Goal: Task Accomplishment & Management: Use online tool/utility

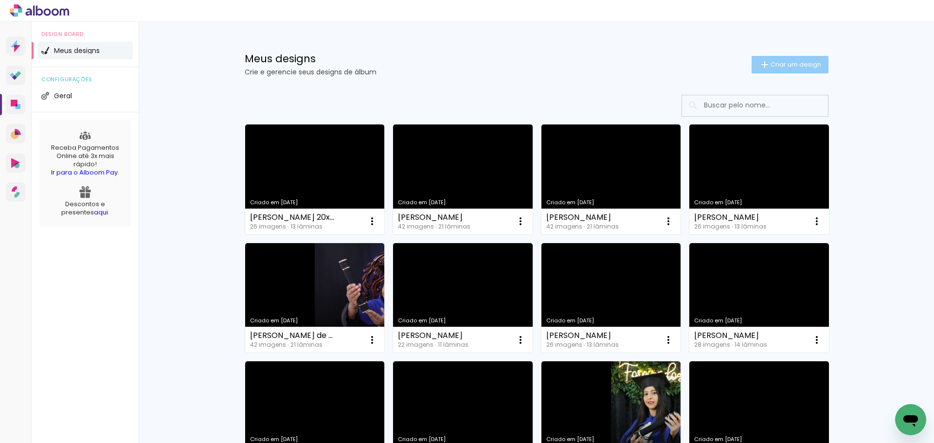
click at [809, 61] on span "Criar um design" at bounding box center [795, 64] width 51 height 6
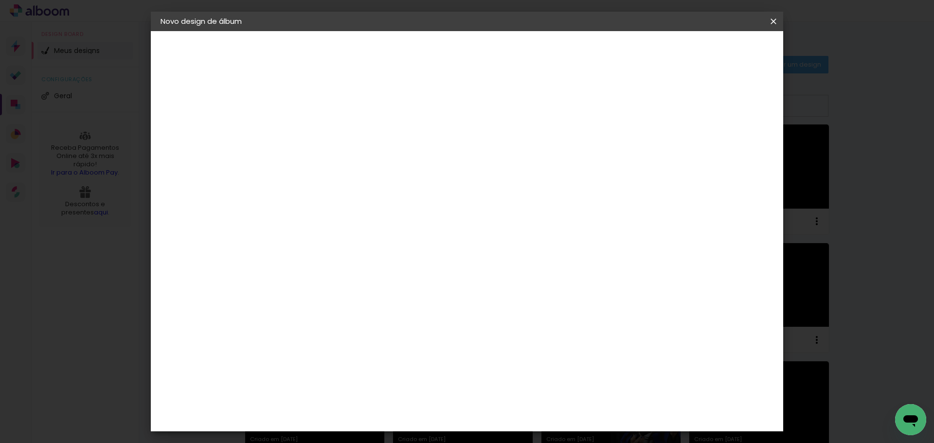
click at [320, 126] on input at bounding box center [320, 130] width 0 height 15
click at [222, 100] on div "2. Especificações" at bounding box center [213, 100] width 107 height 12
click at [320, 130] on input at bounding box center [320, 130] width 0 height 15
type input "n"
type input "[PERSON_NAME] [PERSON_NAME]"
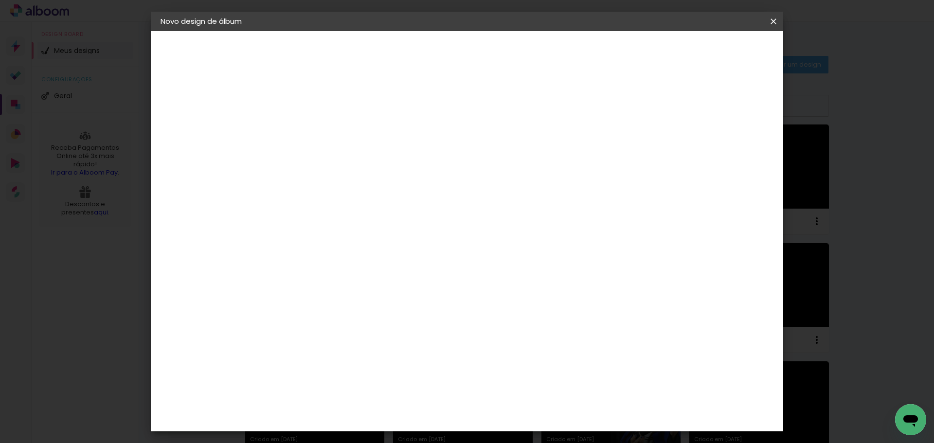
type paper-input "[PERSON_NAME] [PERSON_NAME]"
click at [0, 0] on slot "Avançar" at bounding box center [0, 0] width 0 height 0
click at [490, 203] on div "Sugerir uma encadernadora" at bounding box center [459, 203] width 60 height 16
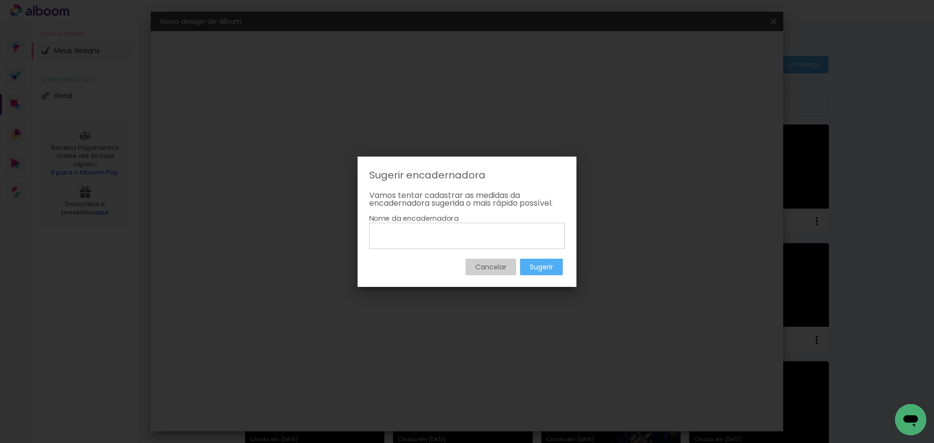
click at [515, 234] on input at bounding box center [467, 235] width 189 height 17
type input "Zangraf"
type paper-input "Zangraf"
click at [0, 0] on slot "Sugerir" at bounding box center [0, 0] width 0 height 0
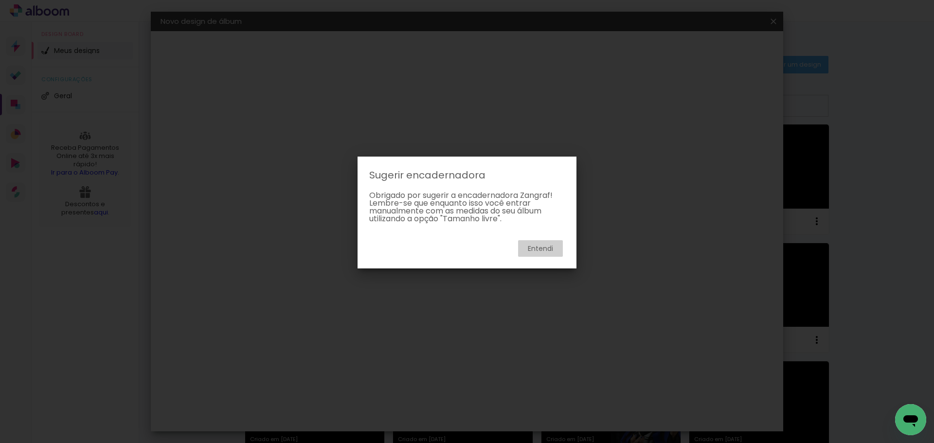
click at [542, 242] on paper-button "Entendi" at bounding box center [540, 248] width 45 height 17
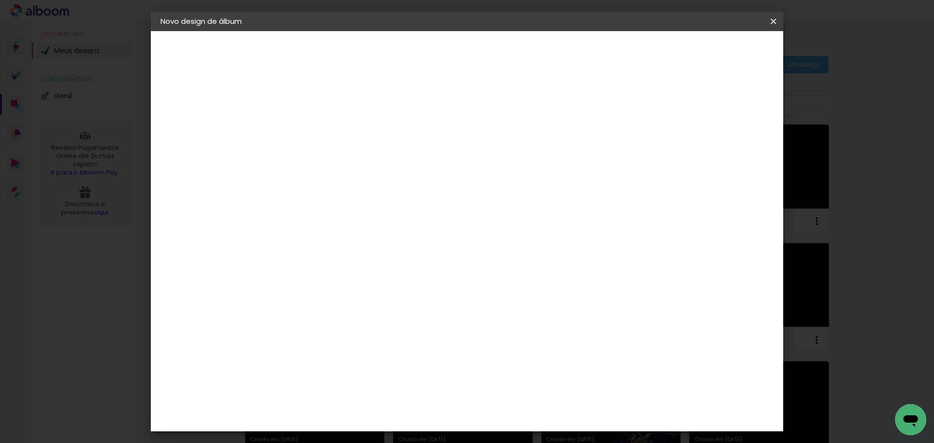
click at [0, 0] on slot "Tamanho Livre" at bounding box center [0, 0] width 0 height 0
click at [501, 53] on paper-button "Avançar" at bounding box center [478, 51] width 48 height 17
drag, startPoint x: 532, startPoint y: 409, endPoint x: 511, endPoint y: 401, distance: 22.5
click at [511, 401] on input "60" at bounding box center [520, 405] width 25 height 15
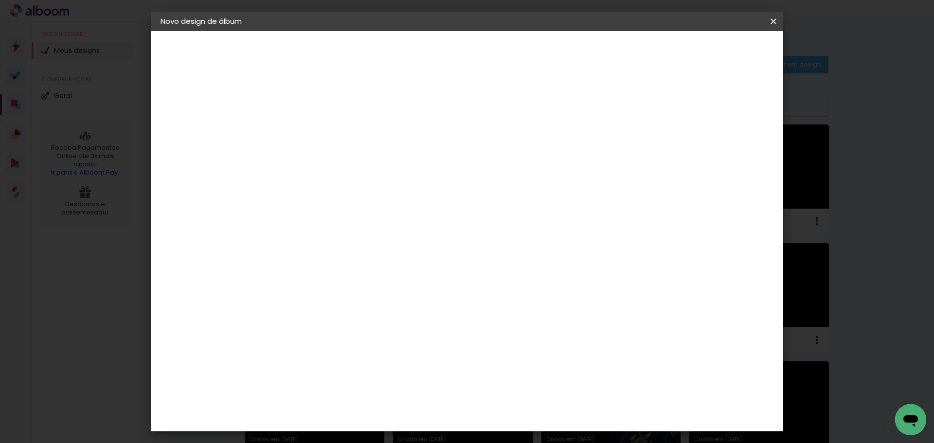
type input "40"
type paper-input "40"
drag, startPoint x: 300, startPoint y: 324, endPoint x: 285, endPoint y: 320, distance: 14.6
click at [285, 320] on input "30" at bounding box center [288, 324] width 25 height 15
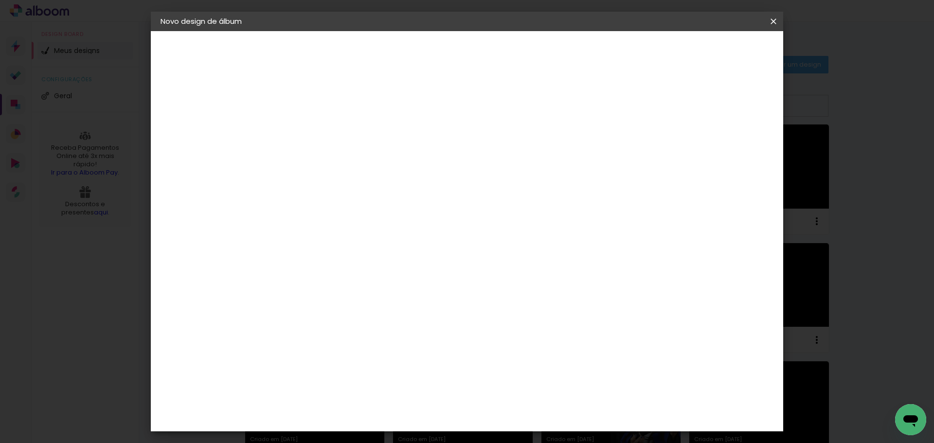
type input "20"
type paper-input "20"
click at [712, 54] on span "Iniciar design" at bounding box center [690, 51] width 44 height 7
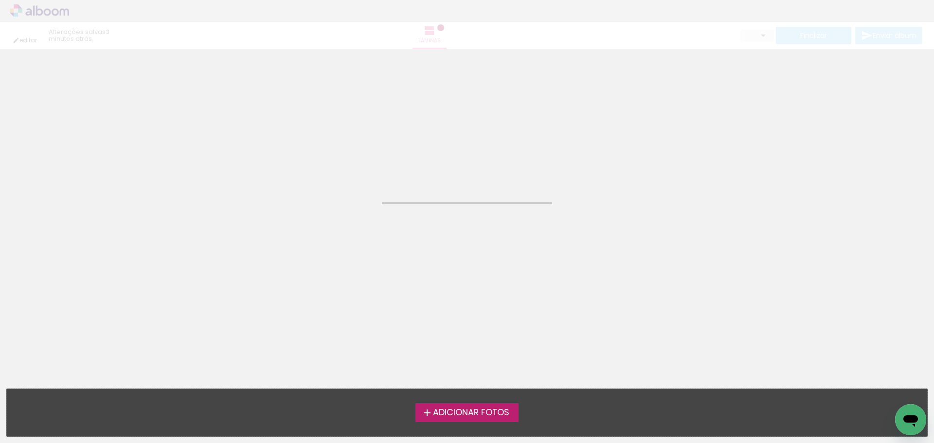
click at [481, 411] on span "Adicionar Fotos" at bounding box center [471, 412] width 76 height 9
click at [0, 0] on input "file" at bounding box center [0, 0] width 0 height 0
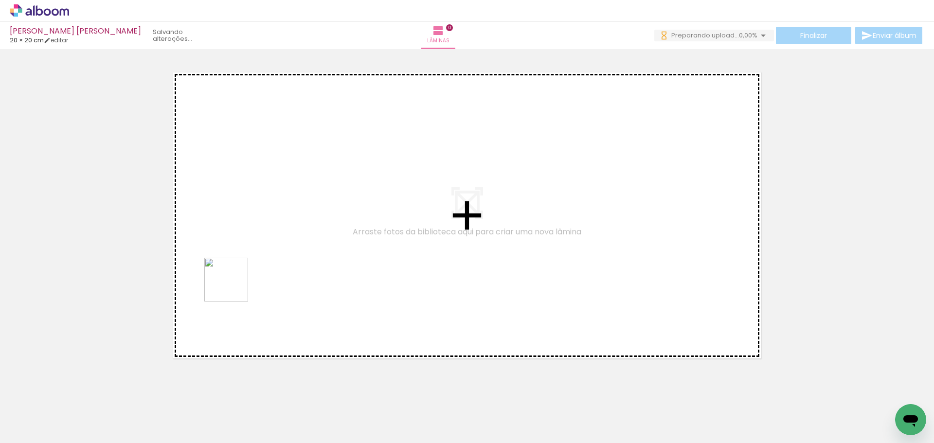
drag, startPoint x: 90, startPoint y: 417, endPoint x: 183, endPoint y: 370, distance: 104.8
click at [214, 290] on quentale-workspace at bounding box center [467, 221] width 934 height 443
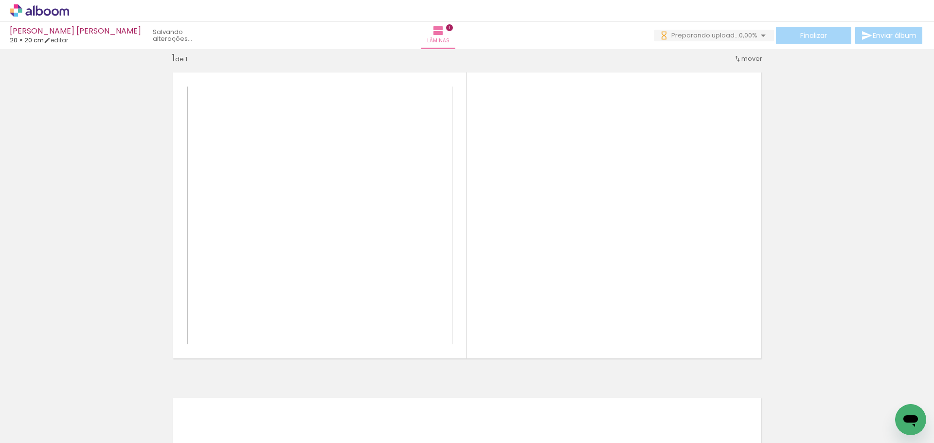
scroll to position [13, 0]
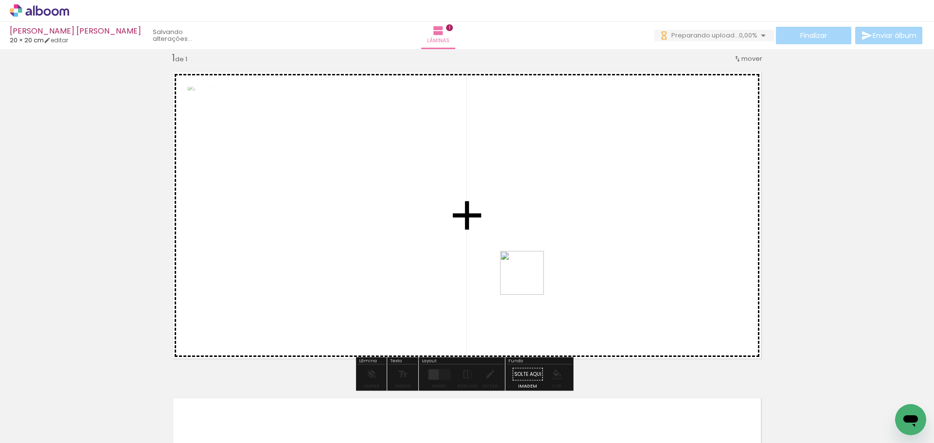
drag, startPoint x: 355, startPoint y: 357, endPoint x: 555, endPoint y: 261, distance: 221.9
click at [555, 261] on quentale-workspace at bounding box center [467, 221] width 934 height 443
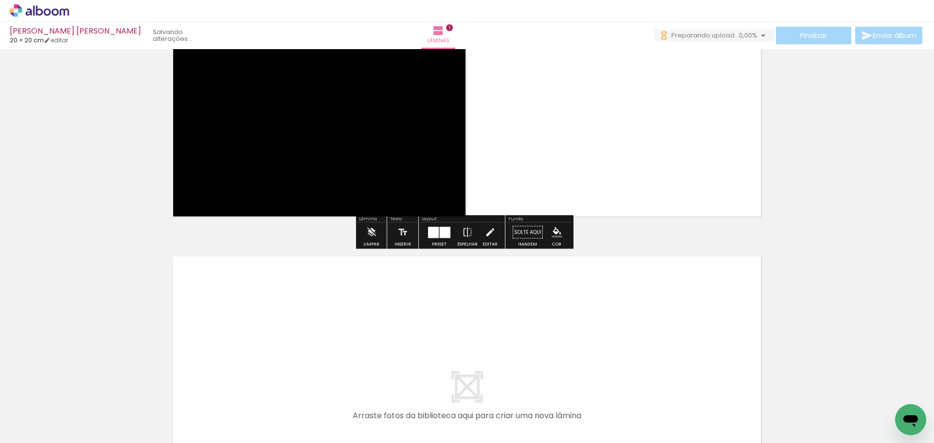
scroll to position [159, 0]
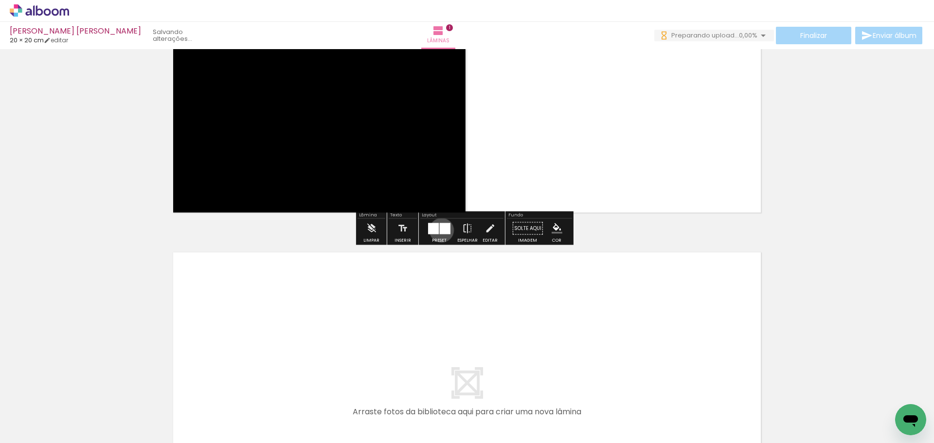
click at [440, 230] on div at bounding box center [445, 228] width 11 height 11
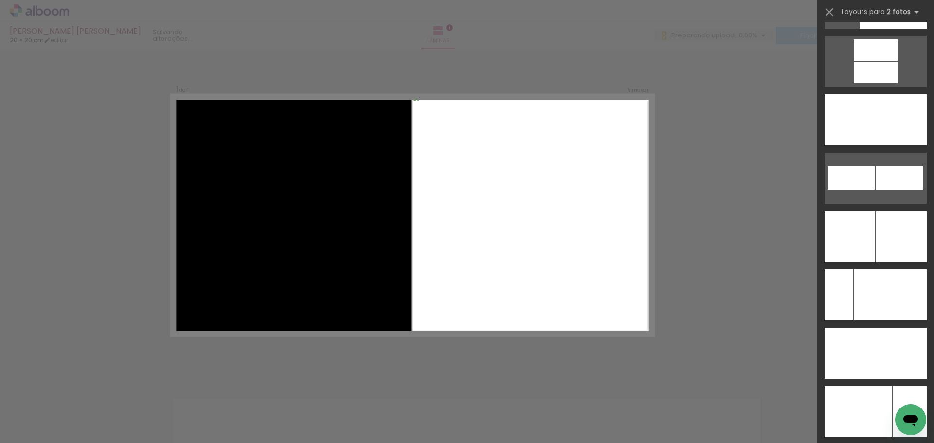
scroll to position [4314, 0]
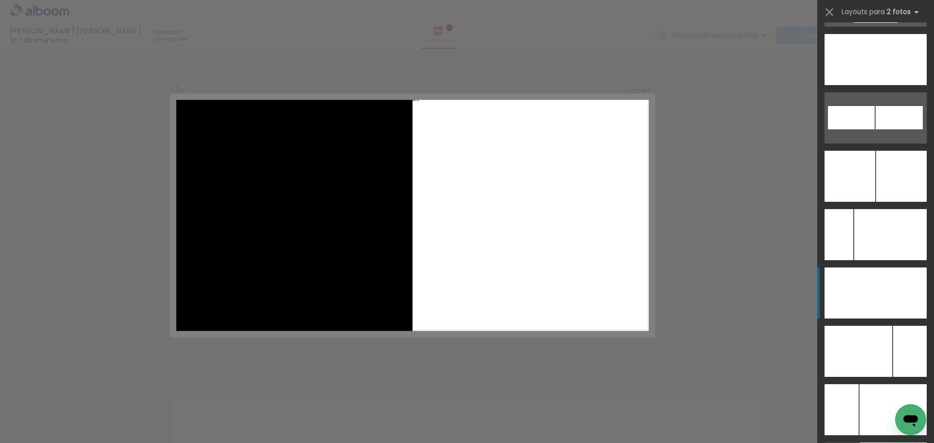
click at [903, 300] on div at bounding box center [900, 292] width 51 height 51
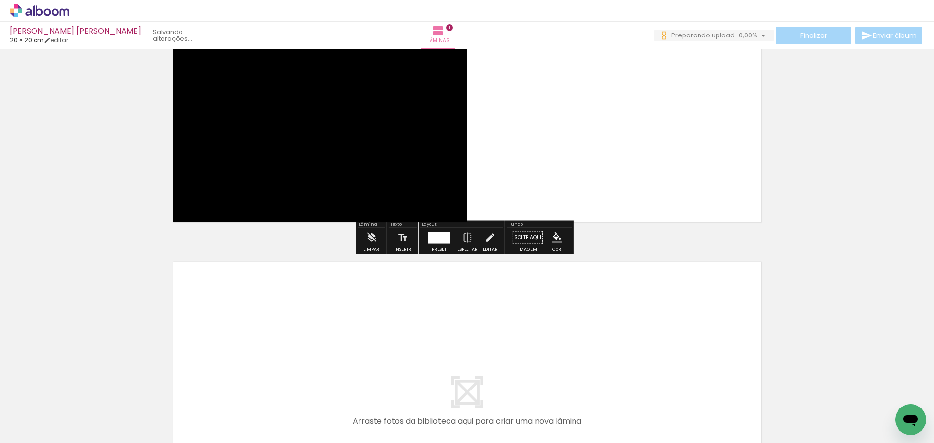
scroll to position [304, 0]
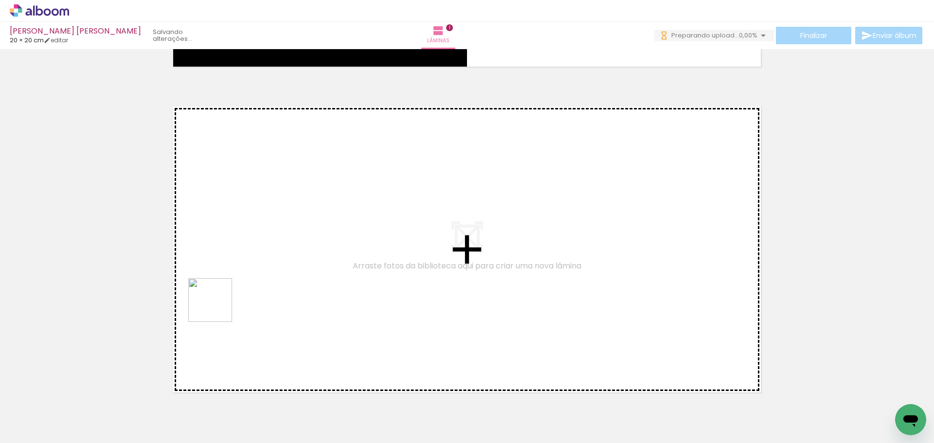
drag, startPoint x: 221, startPoint y: 415, endPoint x: 217, endPoint y: 307, distance: 108.0
click at [217, 307] on quentale-workspace at bounding box center [467, 221] width 934 height 443
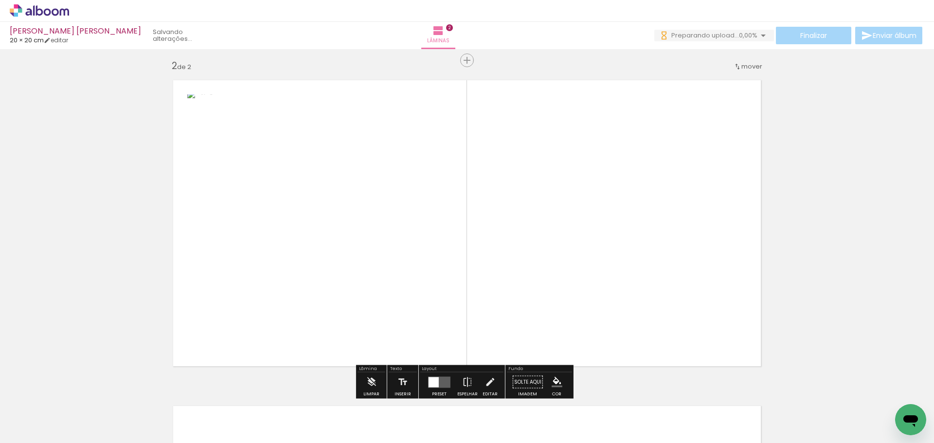
scroll to position [338, 0]
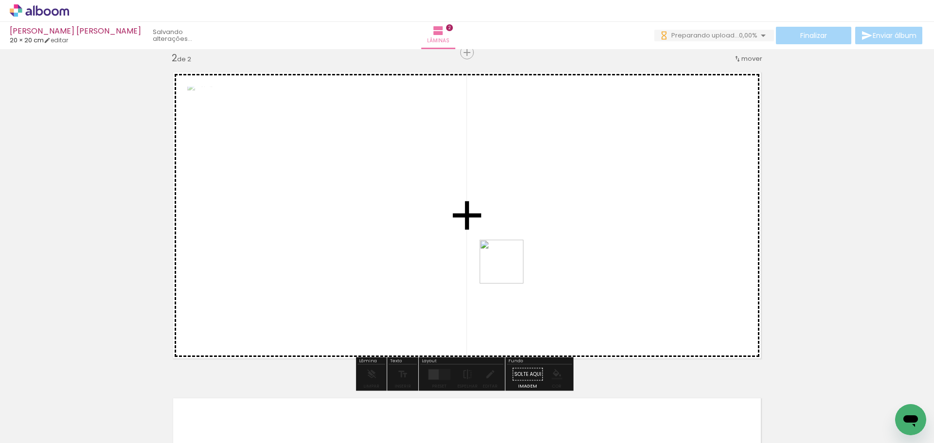
drag, startPoint x: 264, startPoint y: 415, endPoint x: 536, endPoint y: 251, distance: 317.8
click at [536, 251] on quentale-workspace at bounding box center [467, 221] width 934 height 443
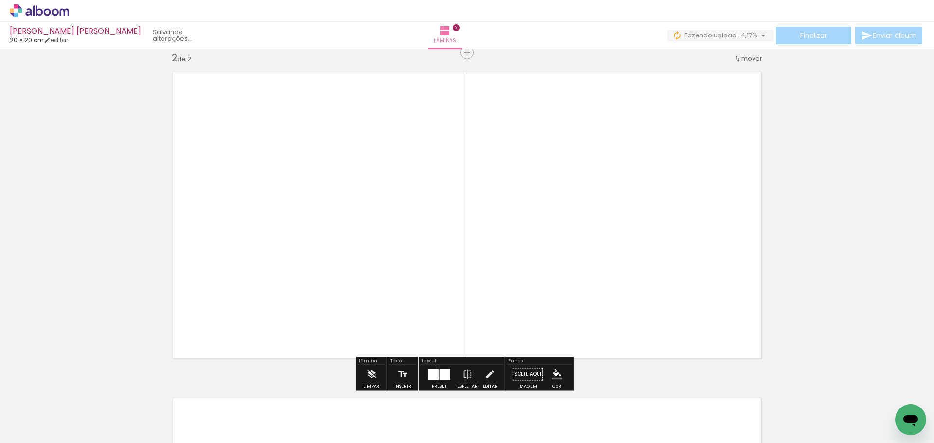
drag, startPoint x: 441, startPoint y: 362, endPoint x: 446, endPoint y: 365, distance: 5.9
click at [444, 365] on div "Layout Preset Espelhar Editar" at bounding box center [462, 374] width 86 height 34
click at [435, 375] on div at bounding box center [433, 374] width 11 height 11
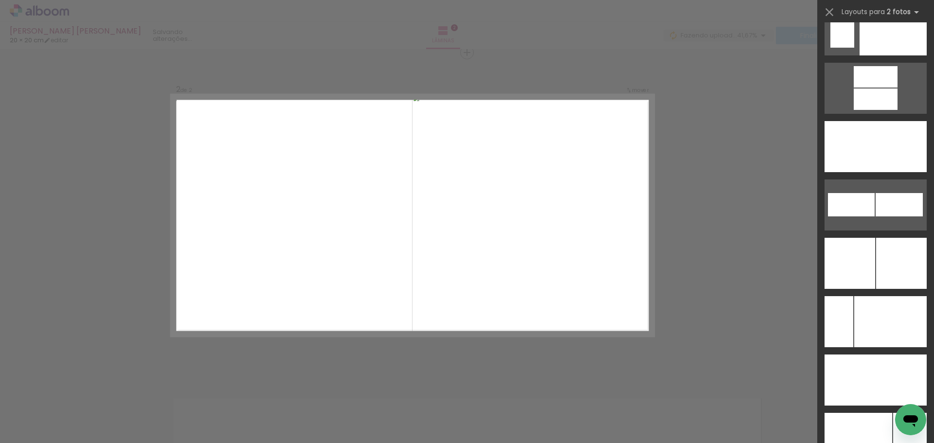
scroll to position [4247, 0]
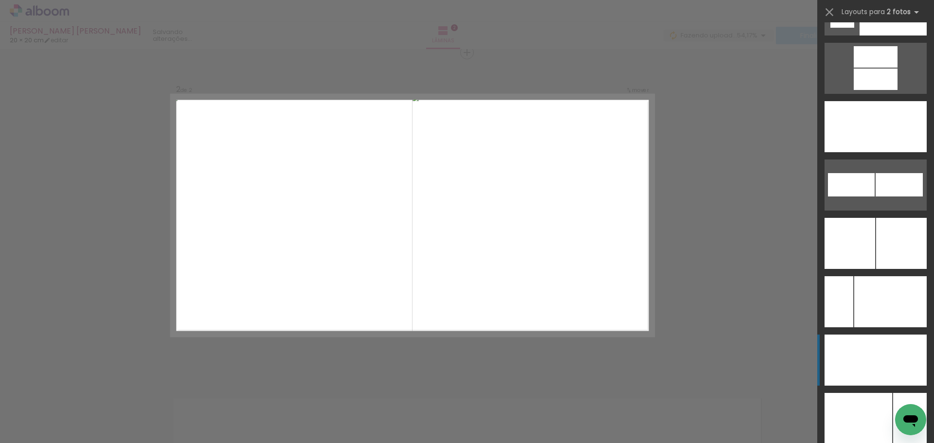
click at [884, 350] on div at bounding box center [900, 360] width 51 height 51
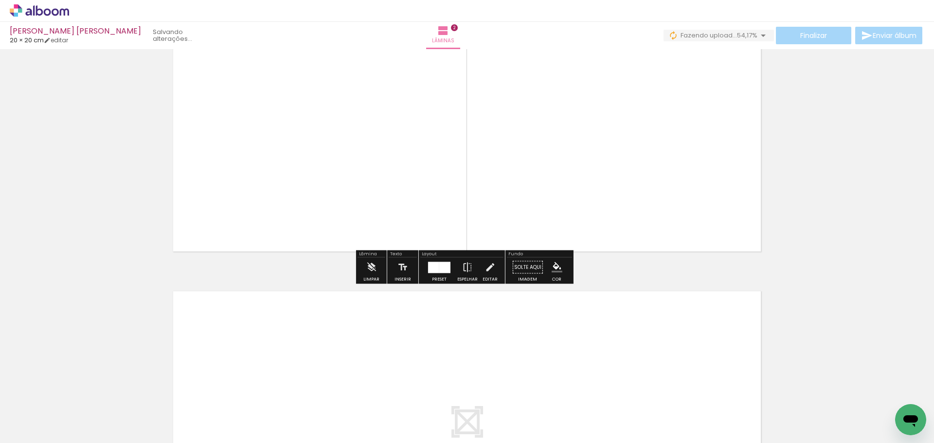
scroll to position [630, 0]
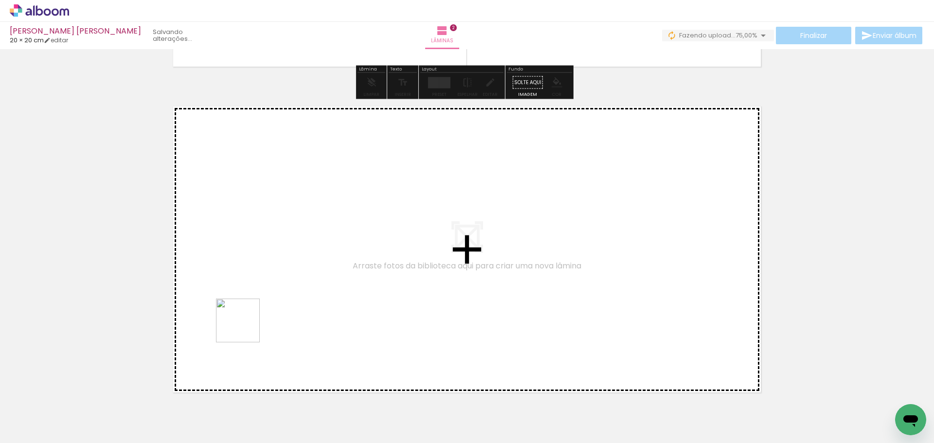
drag, startPoint x: 314, startPoint y: 428, endPoint x: 222, endPoint y: 281, distance: 173.3
click at [222, 281] on quentale-workspace at bounding box center [467, 221] width 934 height 443
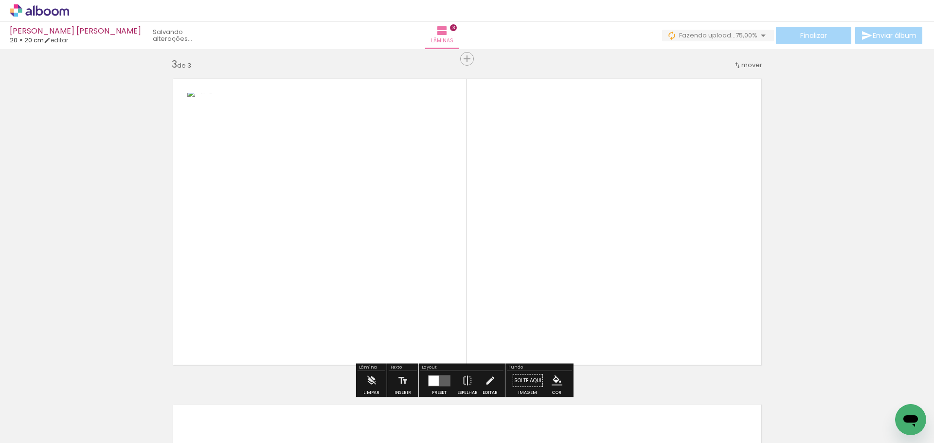
scroll to position [664, 0]
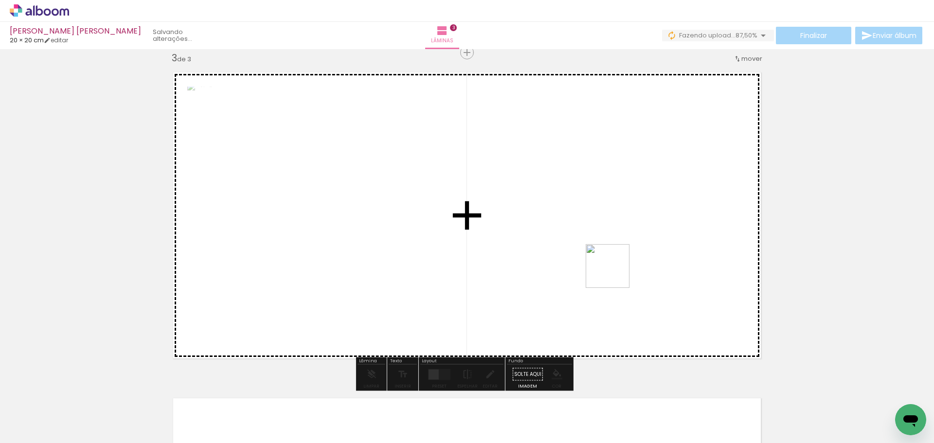
drag, startPoint x: 376, startPoint y: 410, endPoint x: 613, endPoint y: 262, distance: 279.3
click at [613, 262] on quentale-workspace at bounding box center [467, 221] width 934 height 443
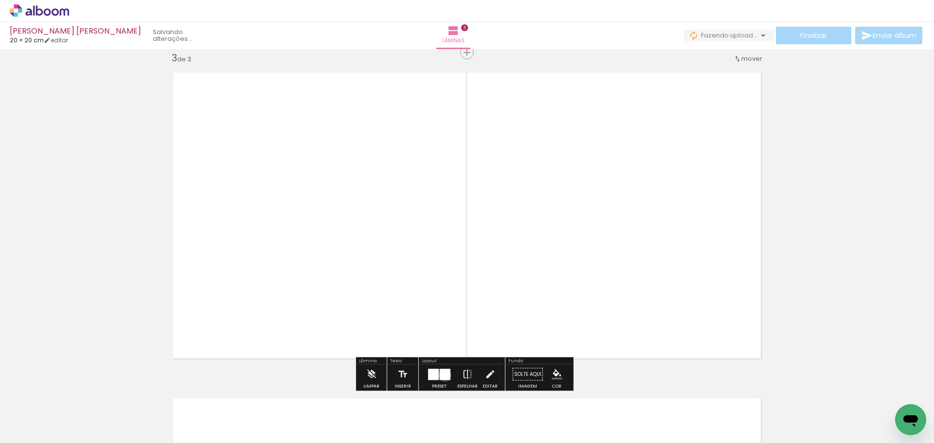
click at [443, 375] on div at bounding box center [445, 374] width 11 height 11
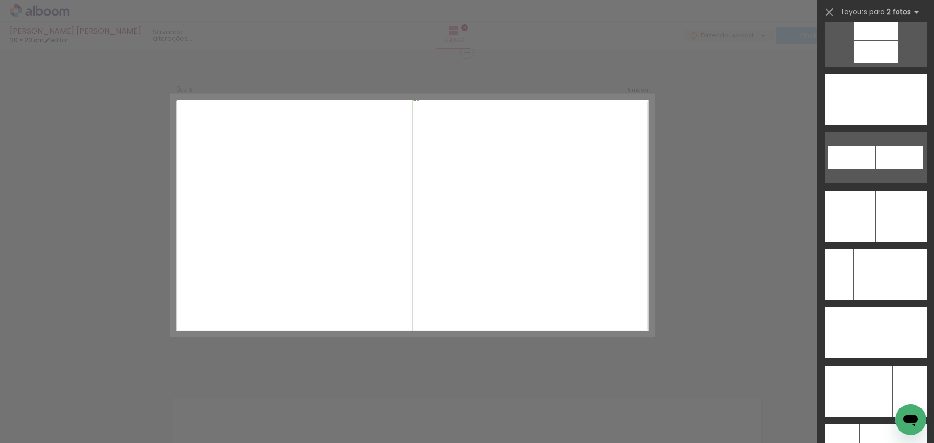
scroll to position [4314, 0]
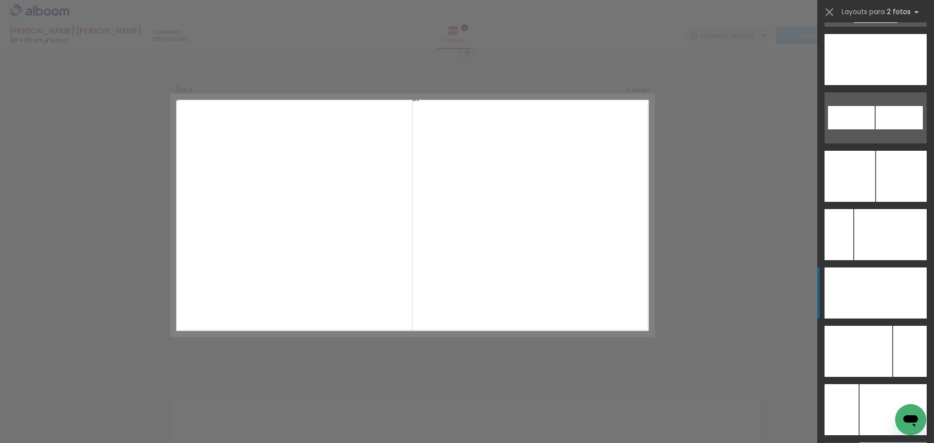
click at [900, 299] on div at bounding box center [900, 292] width 51 height 51
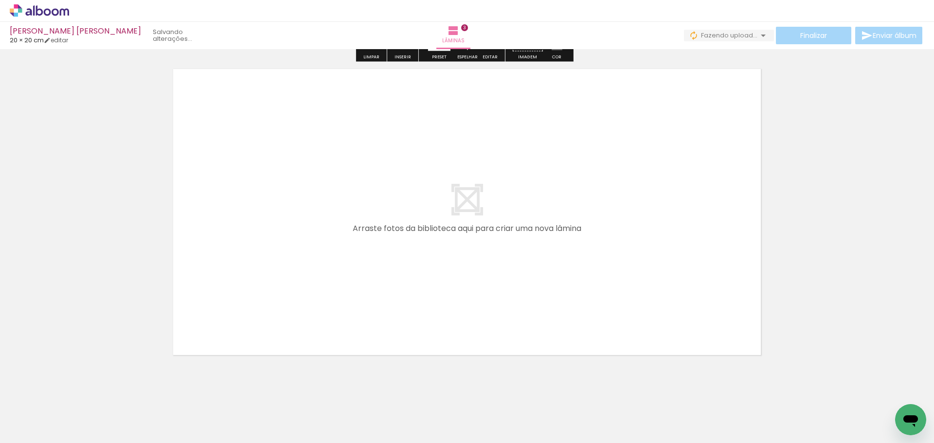
scroll to position [1005, 0]
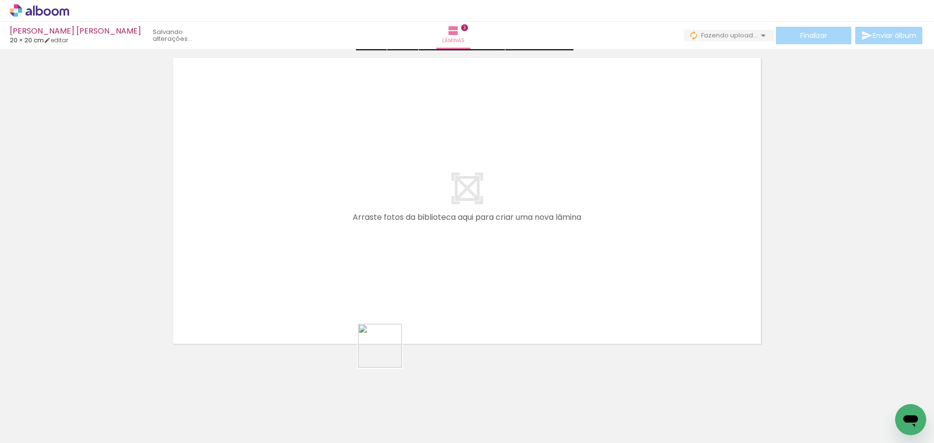
drag, startPoint x: 444, startPoint y: 427, endPoint x: 436, endPoint y: 392, distance: 35.5
click at [368, 325] on quentale-workspace at bounding box center [467, 221] width 934 height 443
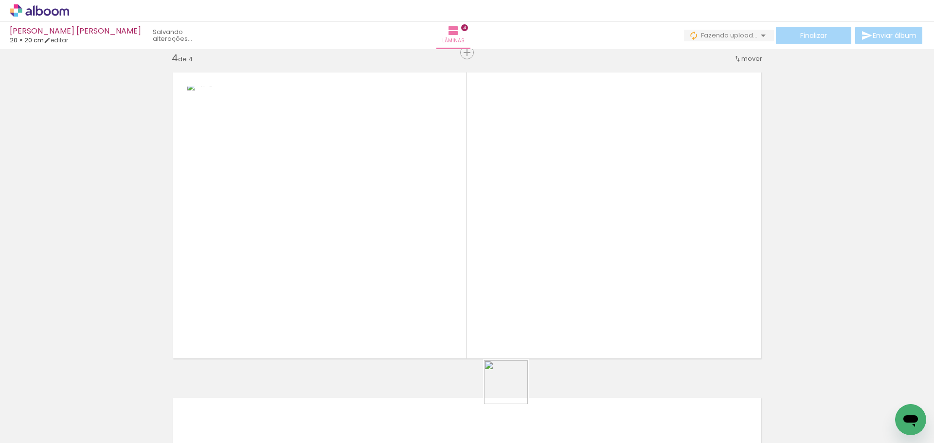
drag, startPoint x: 503, startPoint y: 403, endPoint x: 561, endPoint y: 292, distance: 125.1
click at [561, 292] on quentale-workspace at bounding box center [467, 221] width 934 height 443
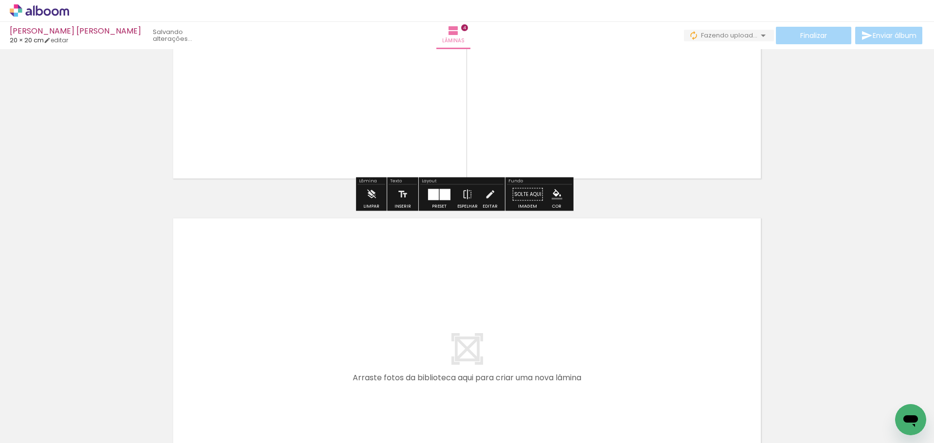
scroll to position [1185, 0]
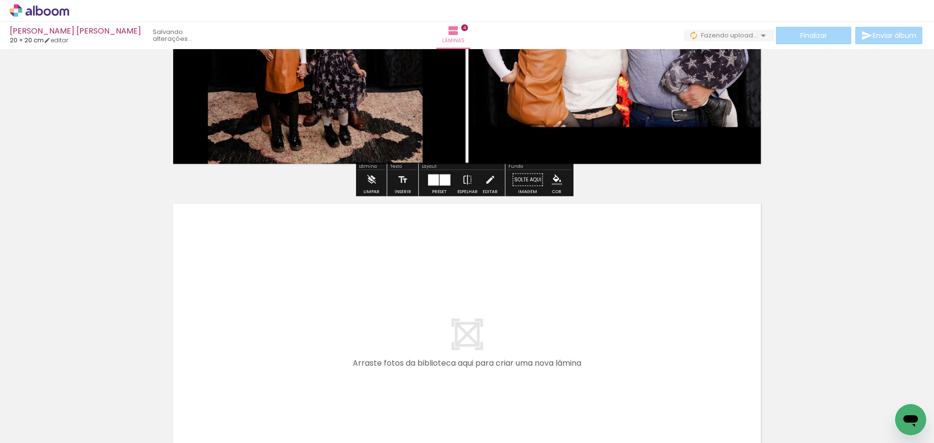
click at [448, 178] on div at bounding box center [445, 179] width 11 height 11
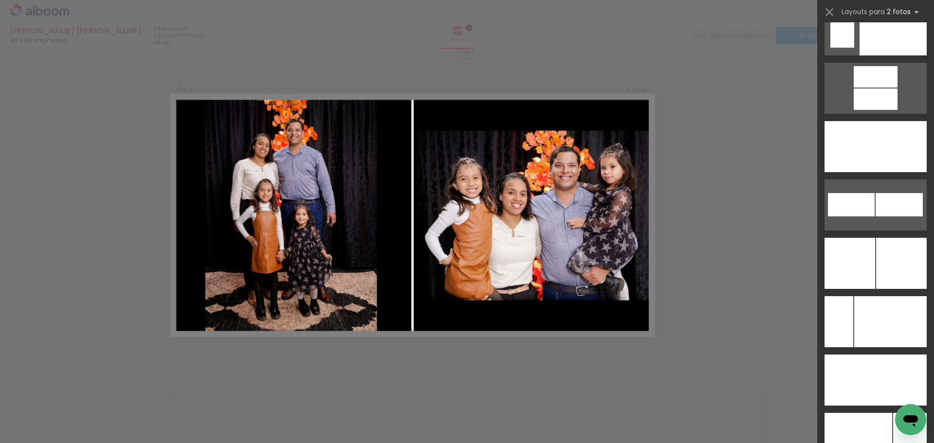
scroll to position [4307, 0]
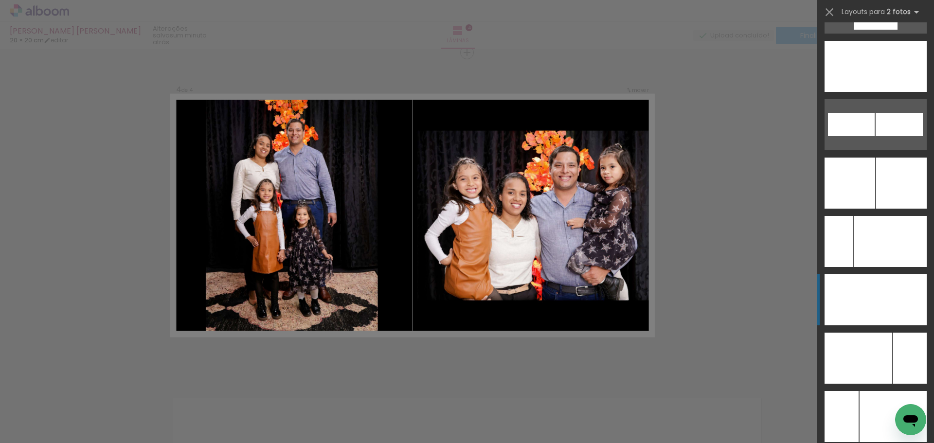
click at [909, 311] on div at bounding box center [900, 299] width 51 height 51
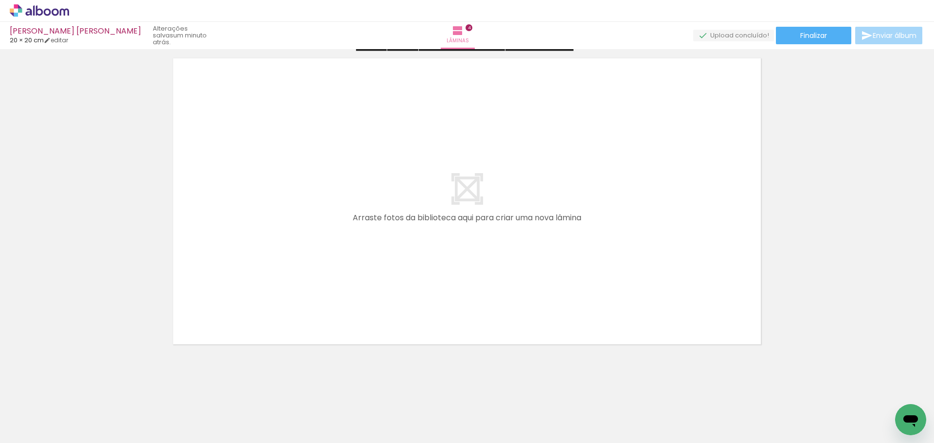
scroll to position [1331, 0]
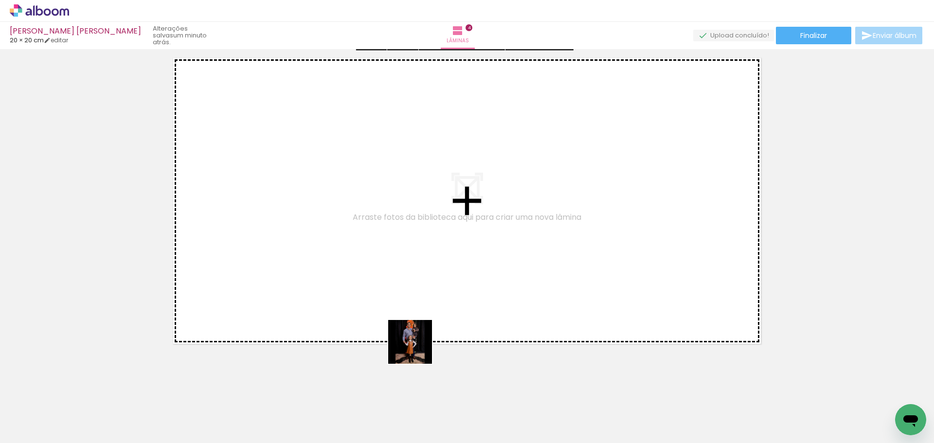
drag, startPoint x: 547, startPoint y: 431, endPoint x: 460, endPoint y: 355, distance: 115.1
click at [390, 327] on quentale-workspace at bounding box center [467, 221] width 934 height 443
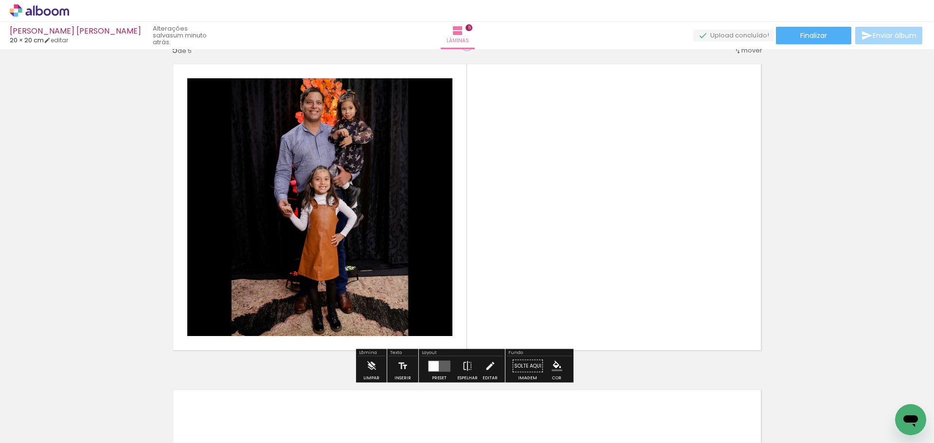
scroll to position [1316, 0]
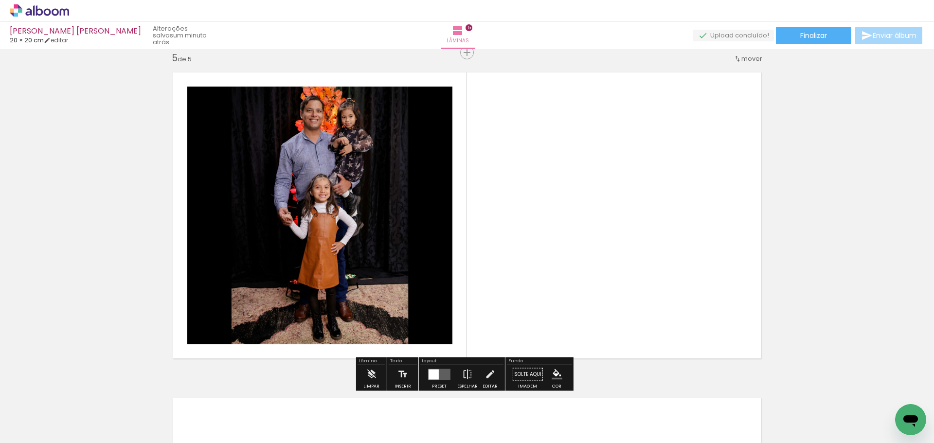
drag, startPoint x: 583, startPoint y: 415, endPoint x: 615, endPoint y: 251, distance: 166.5
click at [615, 251] on quentale-workspace at bounding box center [467, 221] width 934 height 443
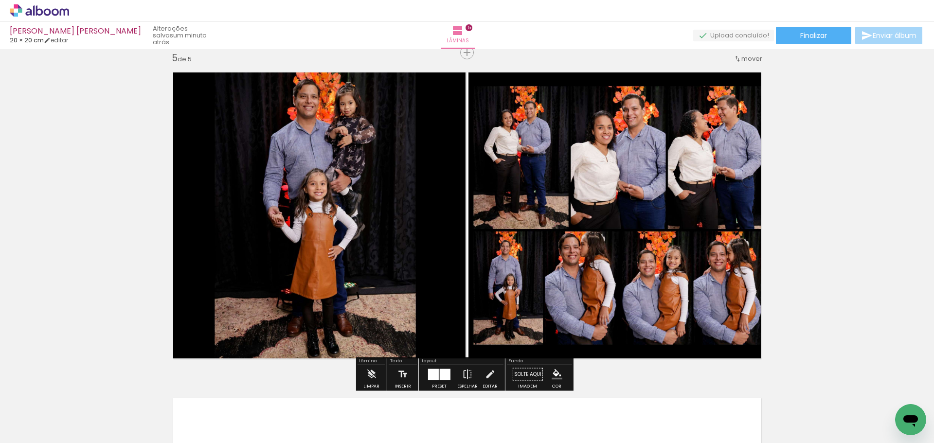
click at [420, 373] on div "Preset Espelhar Editar" at bounding box center [461, 377] width 83 height 25
drag, startPoint x: 447, startPoint y: 373, endPoint x: 590, endPoint y: 319, distance: 153.0
click at [445, 374] on div at bounding box center [445, 374] width 11 height 11
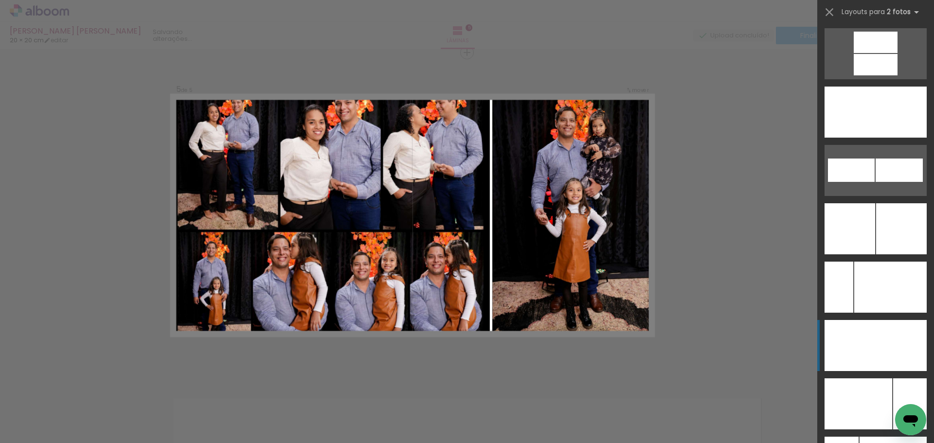
scroll to position [4324, 0]
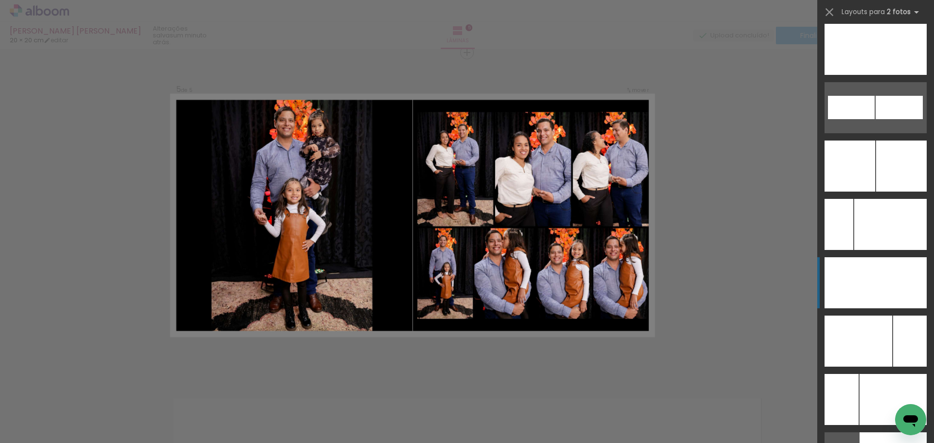
click at [894, 294] on div at bounding box center [900, 282] width 51 height 51
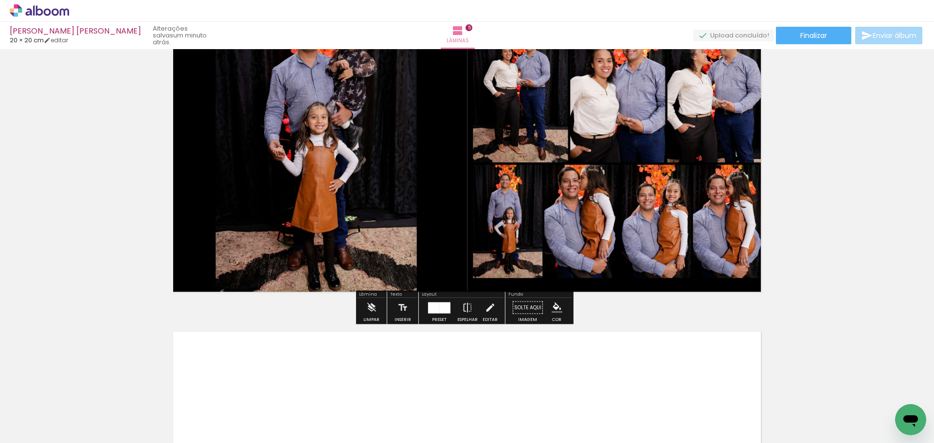
scroll to position [1608, 0]
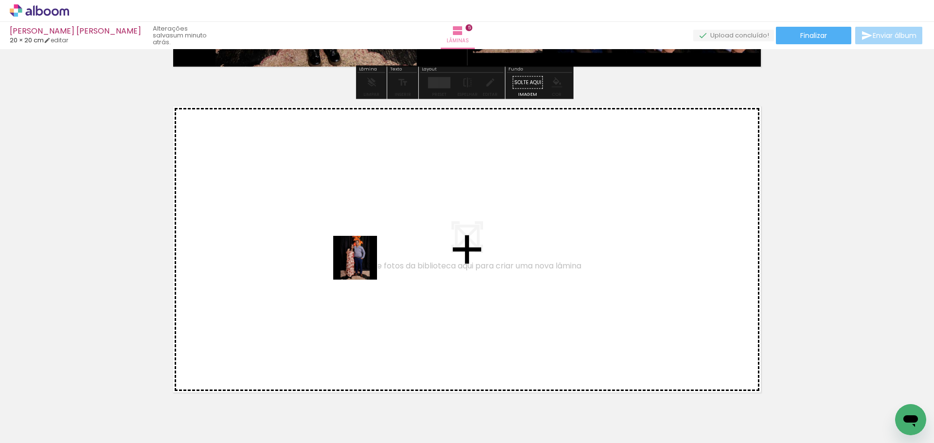
drag, startPoint x: 643, startPoint y: 420, endPoint x: 364, endPoint y: 265, distance: 319.2
click at [364, 265] on quentale-workspace at bounding box center [467, 221] width 934 height 443
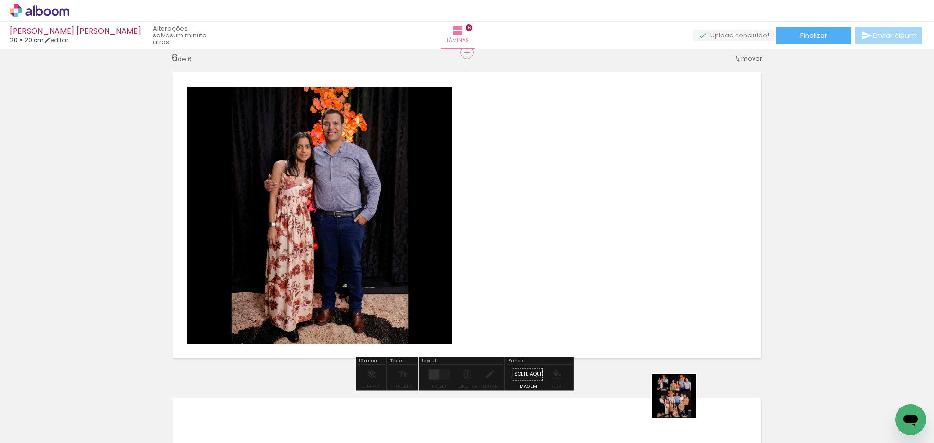
drag, startPoint x: 700, startPoint y: 422, endPoint x: 637, endPoint y: 297, distance: 139.6
click at [637, 297] on quentale-workspace at bounding box center [467, 221] width 934 height 443
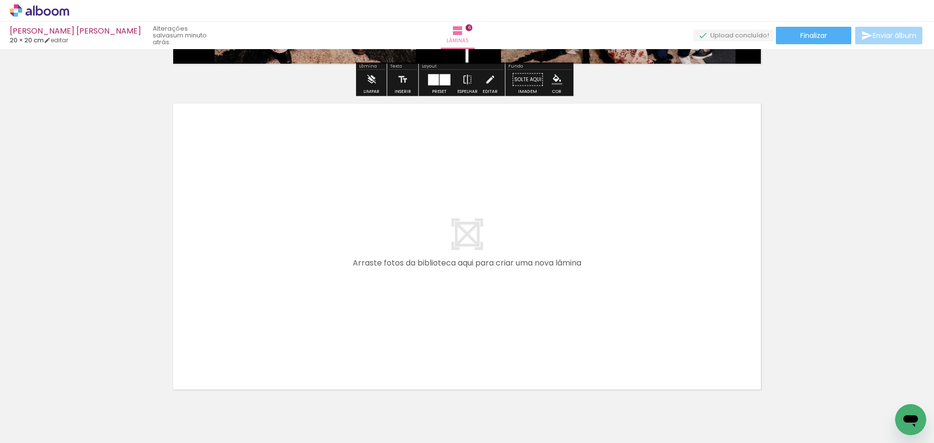
scroll to position [1937, 0]
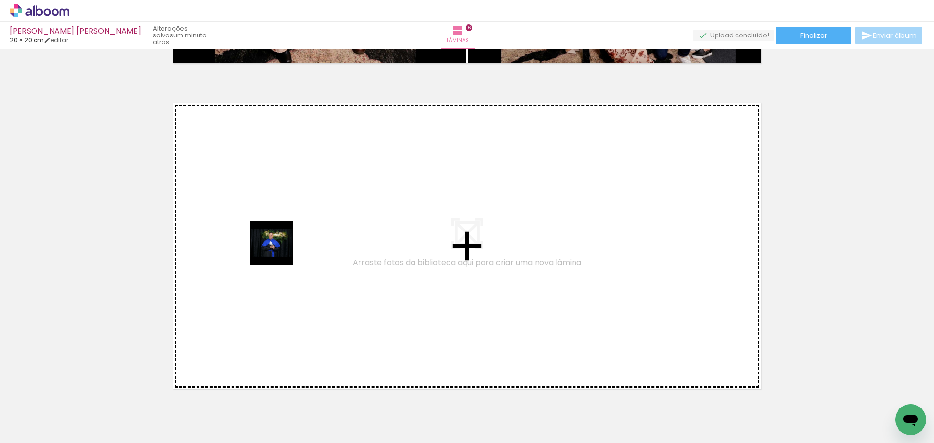
drag, startPoint x: 700, startPoint y: 386, endPoint x: 279, endPoint y: 250, distance: 442.5
click at [279, 250] on quentale-workspace at bounding box center [467, 221] width 934 height 443
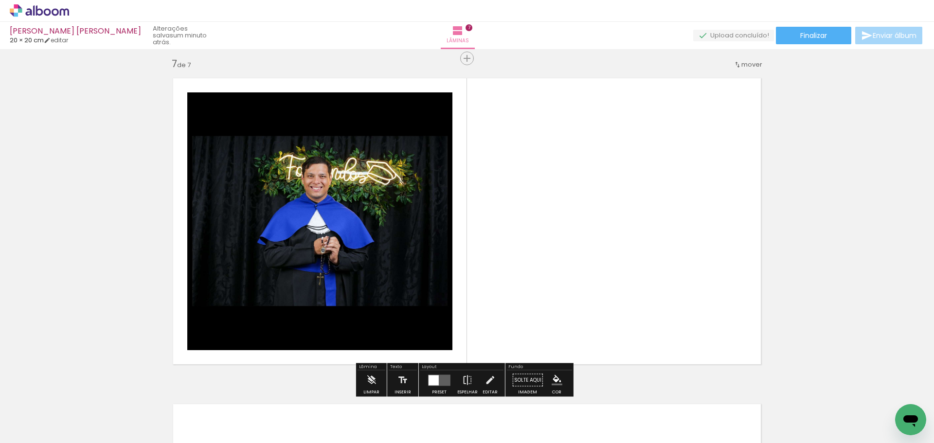
scroll to position [1968, 0]
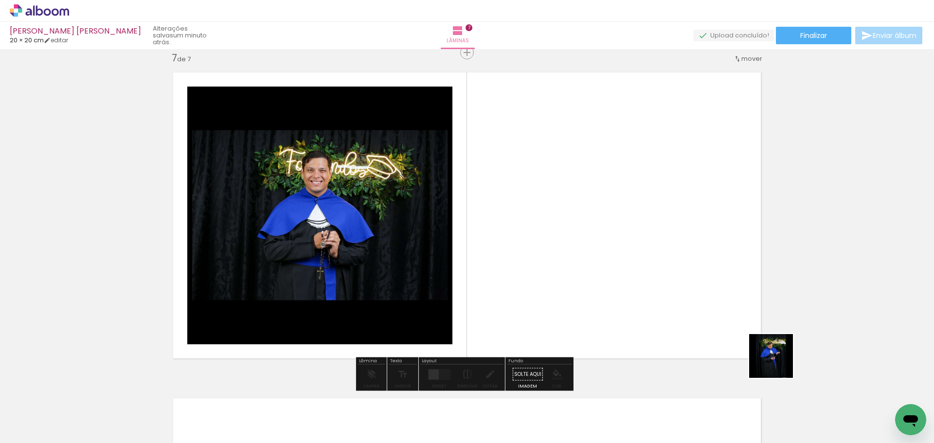
drag, startPoint x: 778, startPoint y: 363, endPoint x: 681, endPoint y: 285, distance: 124.6
click at [681, 285] on quentale-workspace at bounding box center [467, 221] width 934 height 443
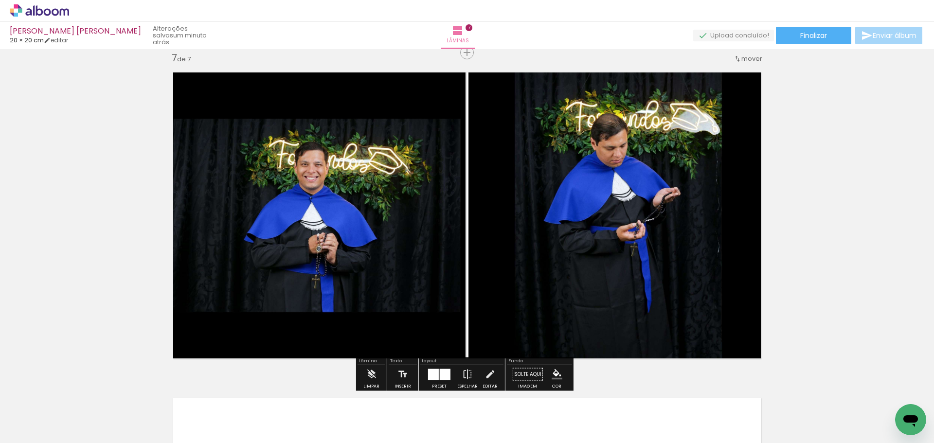
drag, startPoint x: 436, startPoint y: 374, endPoint x: 444, endPoint y: 370, distance: 8.9
click at [0, 0] on slot at bounding box center [0, 0] width 0 height 0
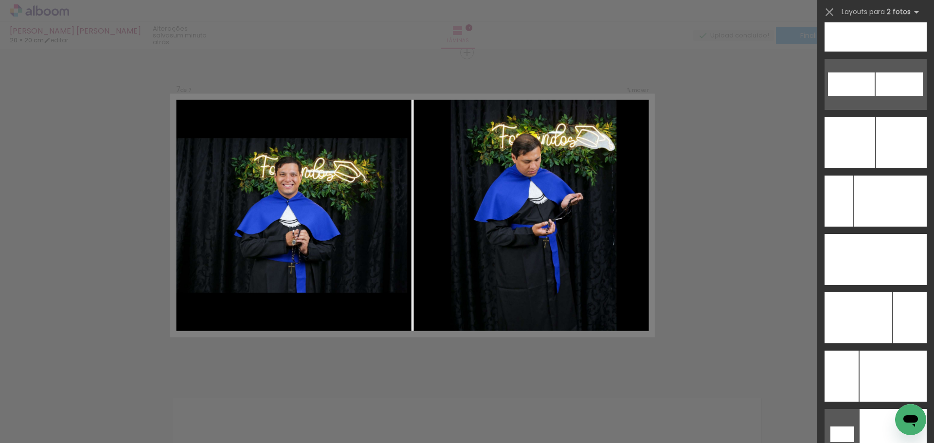
scroll to position [4368, 0]
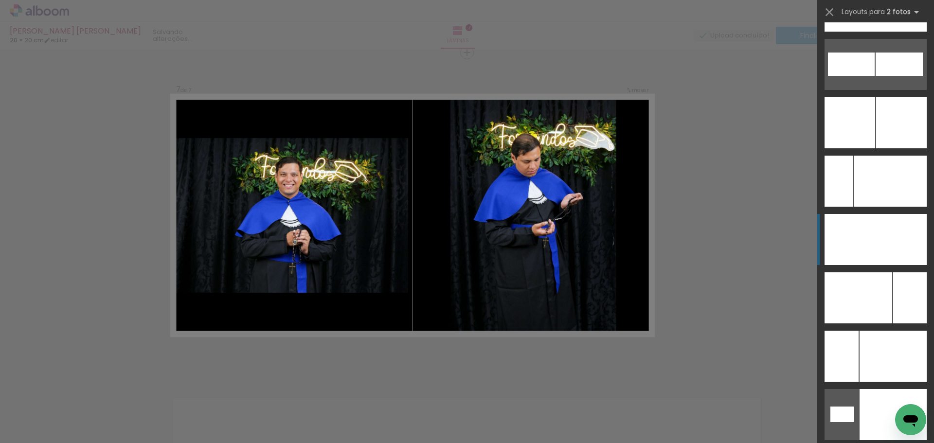
click at [897, 250] on div at bounding box center [900, 239] width 51 height 51
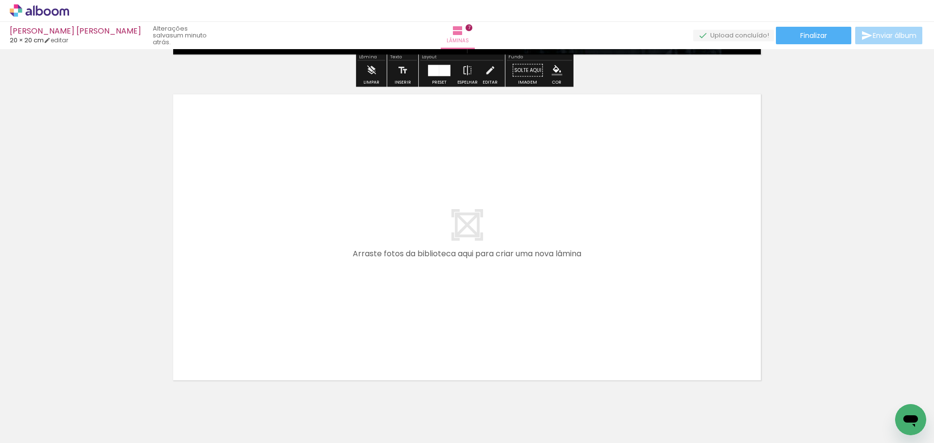
scroll to position [2308, 0]
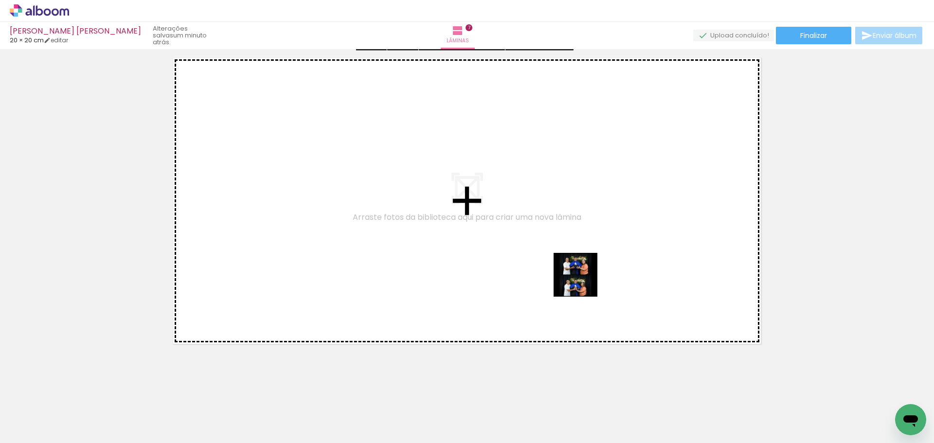
drag, startPoint x: 849, startPoint y: 423, endPoint x: 397, endPoint y: 253, distance: 482.8
click at [397, 253] on quentale-workspace at bounding box center [467, 221] width 934 height 443
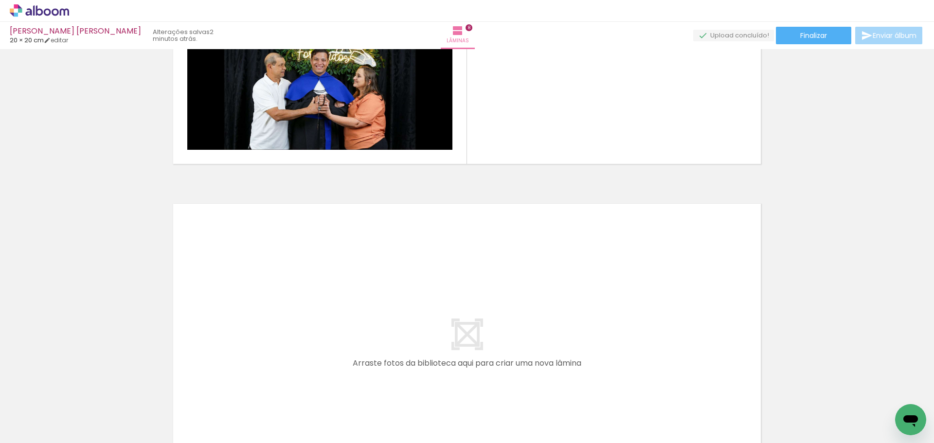
scroll to position [0, 309]
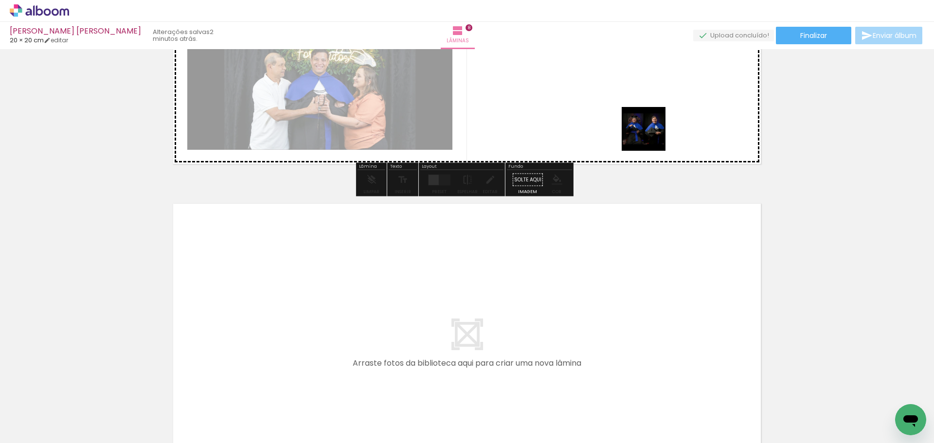
drag, startPoint x: 612, startPoint y: 419, endPoint x: 646, endPoint y: 123, distance: 298.1
click at [646, 123] on quentale-workspace at bounding box center [467, 221] width 934 height 443
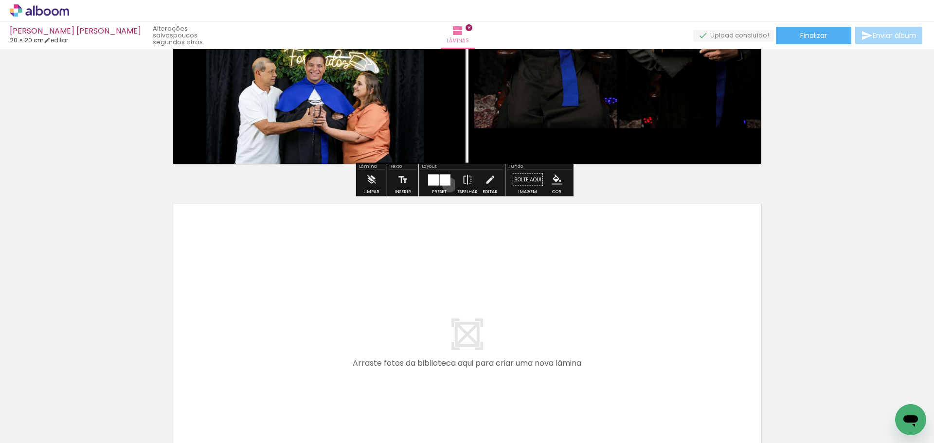
click at [447, 185] on div at bounding box center [445, 179] width 11 height 11
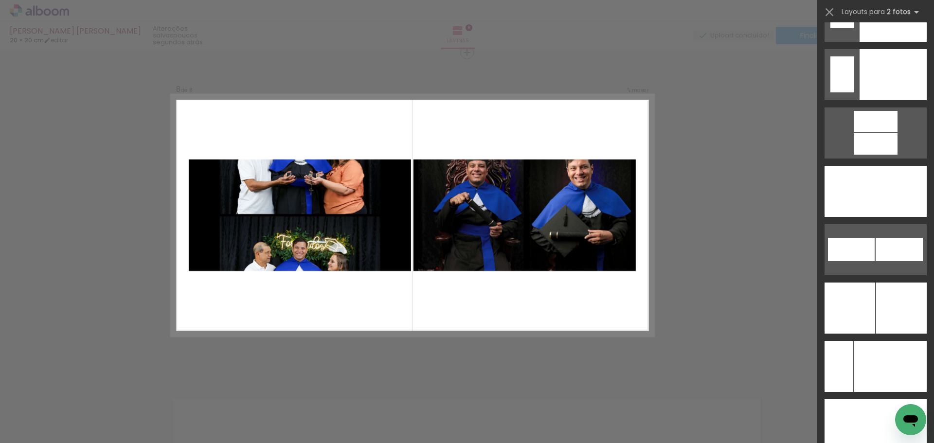
scroll to position [4377, 0]
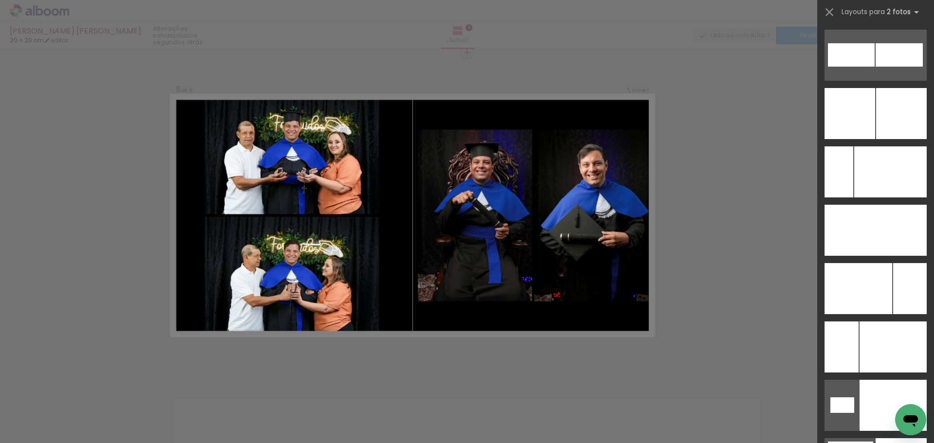
click at [905, 230] on div at bounding box center [900, 230] width 51 height 51
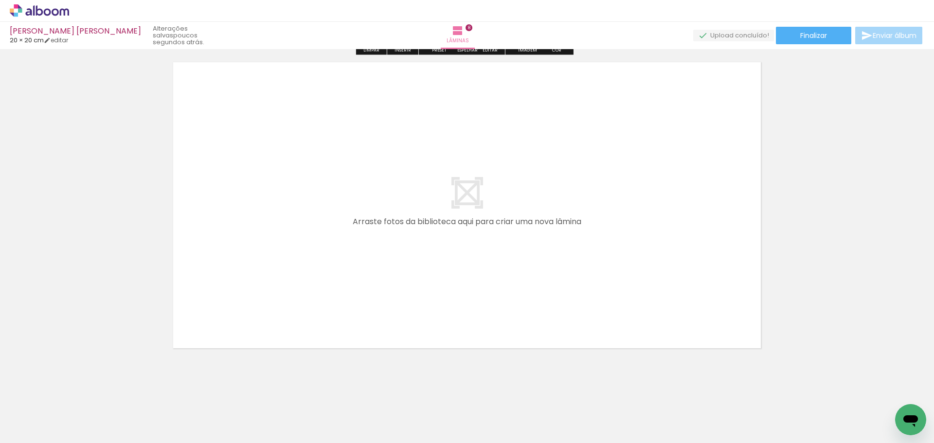
scroll to position [2637, 0]
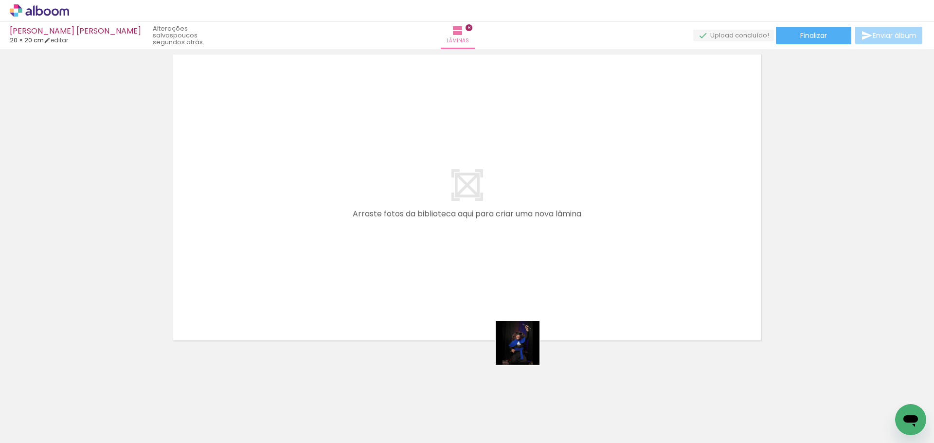
drag, startPoint x: 603, startPoint y: 377, endPoint x: 458, endPoint y: 329, distance: 152.7
click at [458, 329] on quentale-workspace at bounding box center [467, 221] width 934 height 443
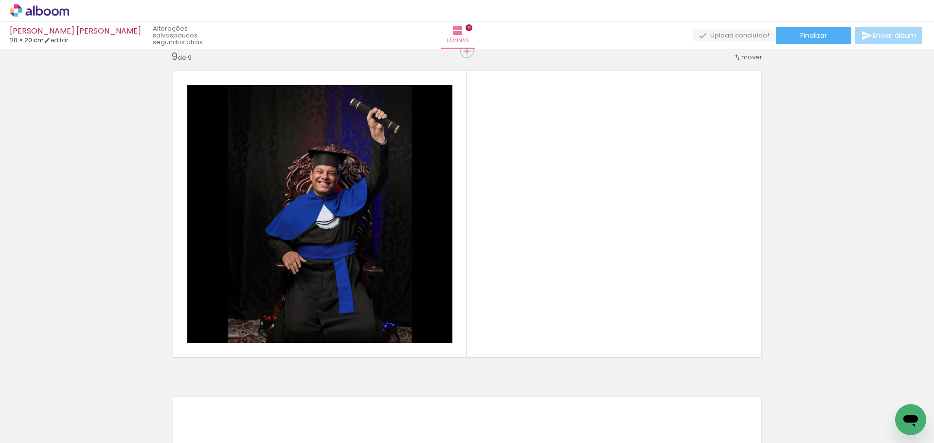
scroll to position [2619, 0]
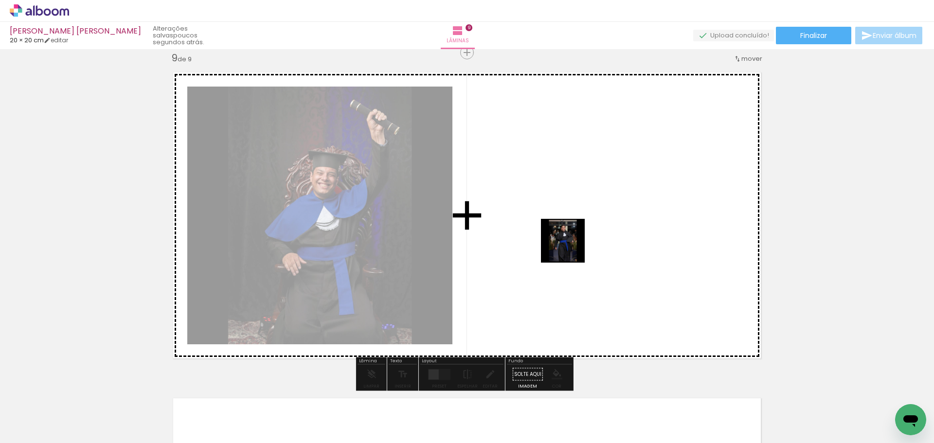
drag, startPoint x: 723, startPoint y: 413, endPoint x: 570, endPoint y: 248, distance: 225.0
click at [570, 248] on quentale-workspace at bounding box center [467, 221] width 934 height 443
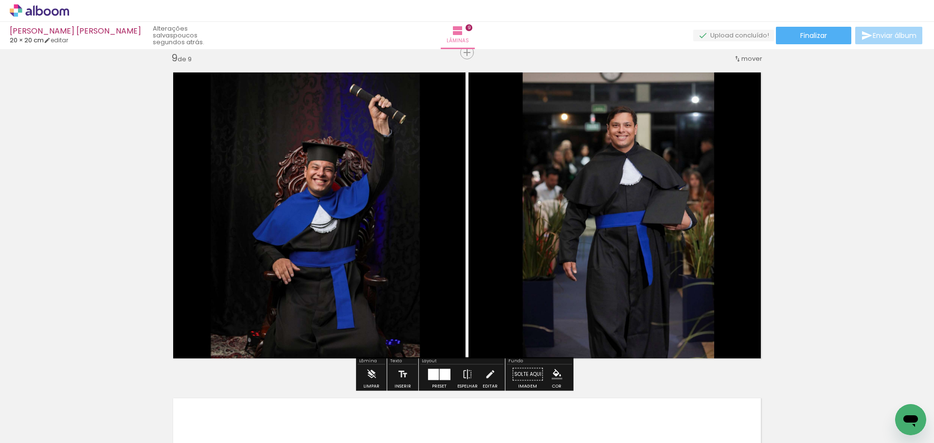
click at [447, 371] on div at bounding box center [445, 374] width 11 height 11
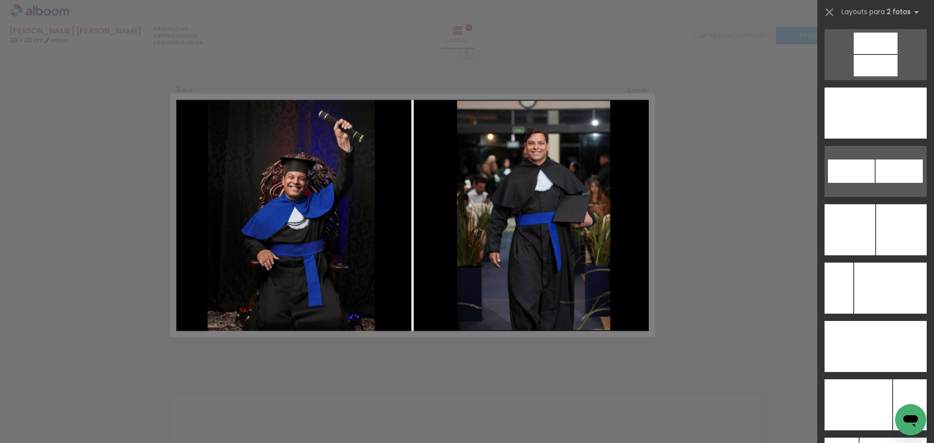
scroll to position [4280, 0]
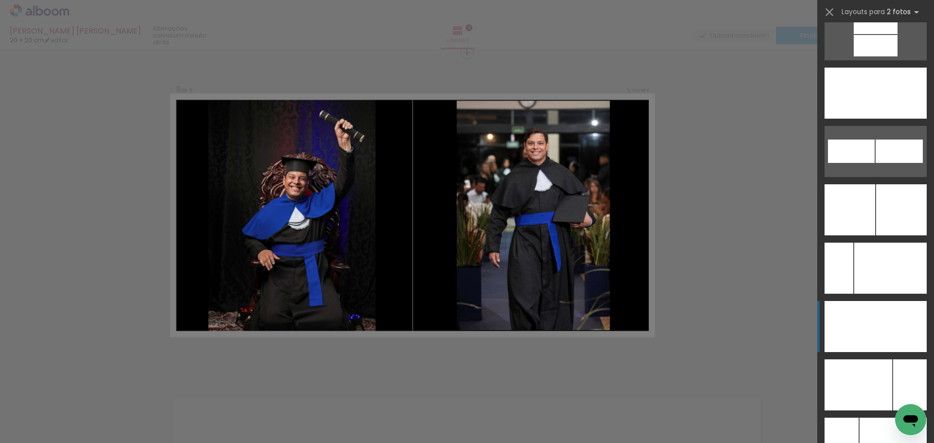
click at [896, 316] on div at bounding box center [900, 326] width 51 height 51
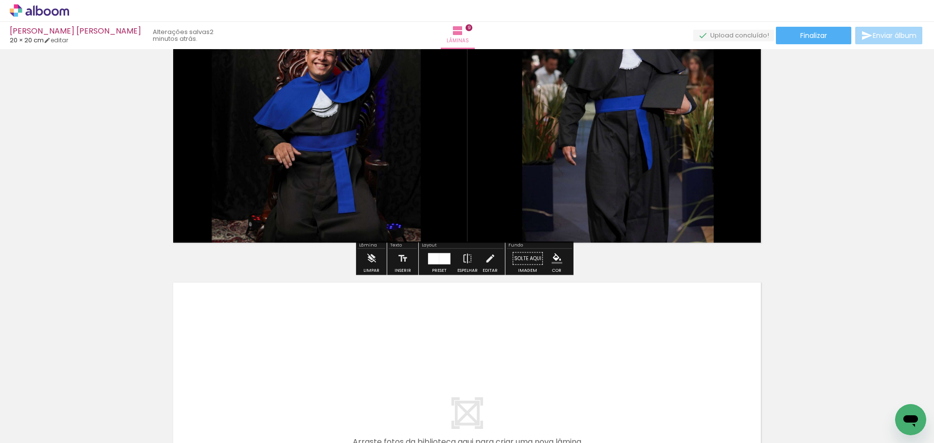
scroll to position [2963, 0]
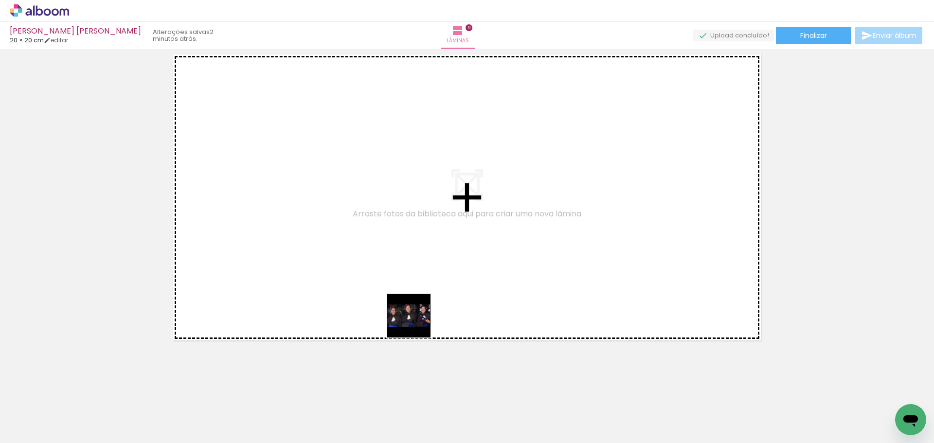
drag, startPoint x: 762, startPoint y: 408, endPoint x: 391, endPoint y: 316, distance: 382.3
click at [391, 316] on quentale-workspace at bounding box center [467, 221] width 934 height 443
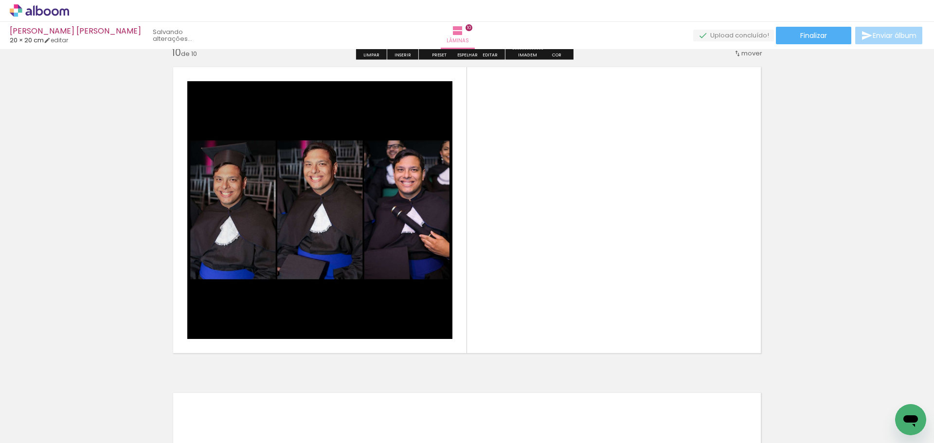
scroll to position [2945, 0]
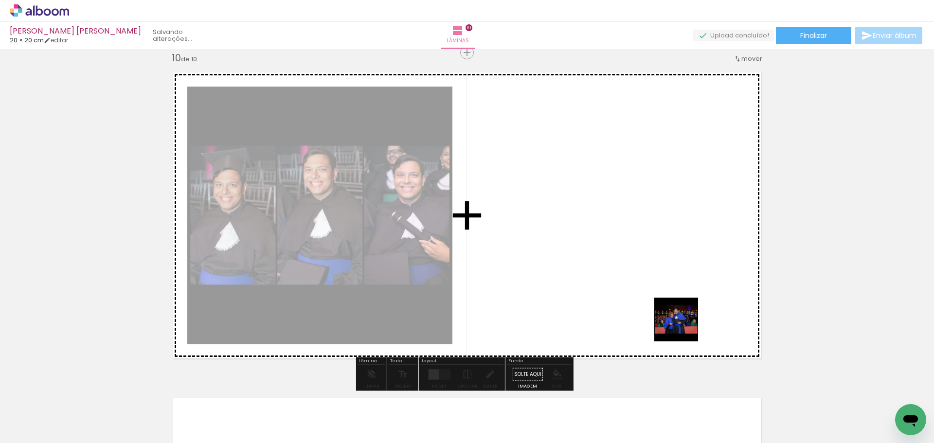
drag, startPoint x: 823, startPoint y: 414, endPoint x: 660, endPoint y: 309, distance: 194.1
click at [660, 309] on quentale-workspace at bounding box center [467, 221] width 934 height 443
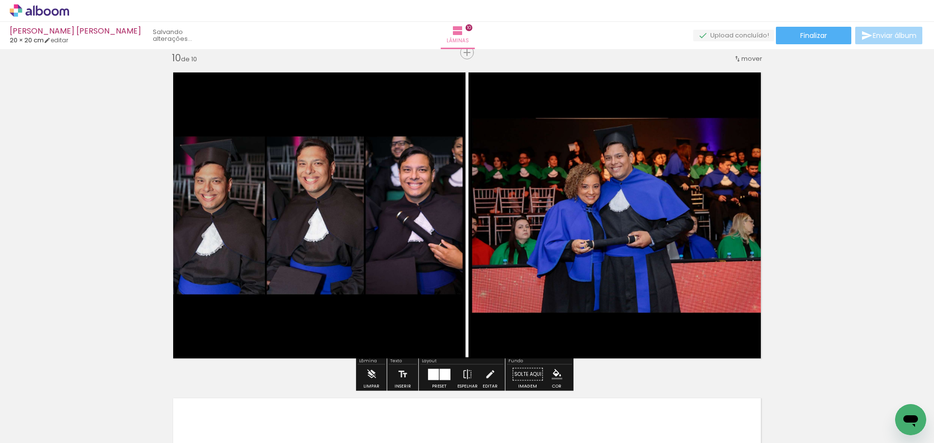
drag, startPoint x: 438, startPoint y: 377, endPoint x: 461, endPoint y: 364, distance: 26.6
click at [440, 377] on div at bounding box center [445, 374] width 11 height 11
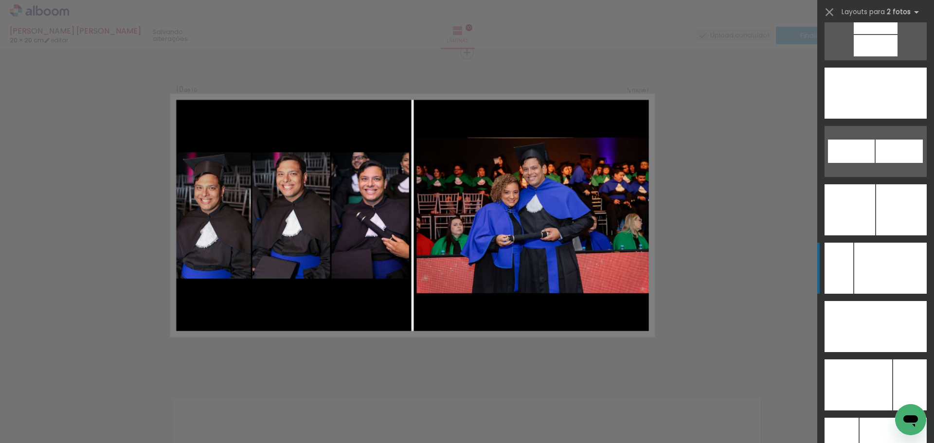
scroll to position [4280, 0]
click at [876, 332] on div at bounding box center [900, 326] width 51 height 51
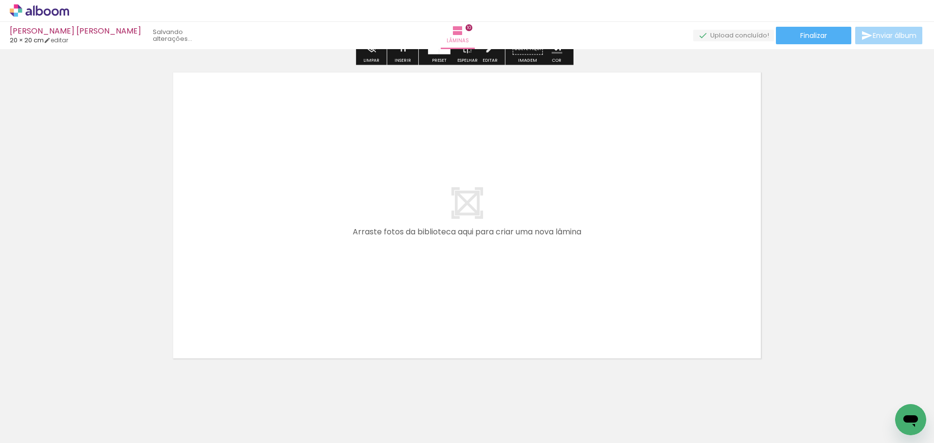
scroll to position [3285, 0]
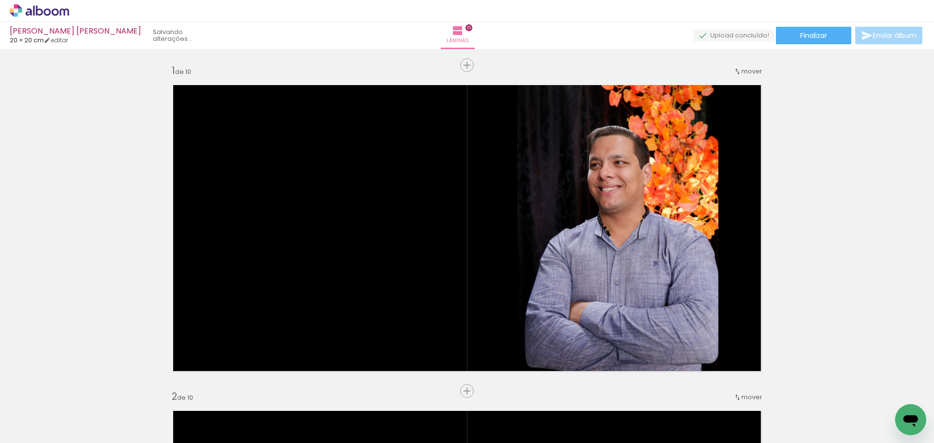
drag, startPoint x: 307, startPoint y: 244, endPoint x: 440, endPoint y: 381, distance: 190.9
click at [313, 244] on quentale-workspace at bounding box center [467, 221] width 934 height 443
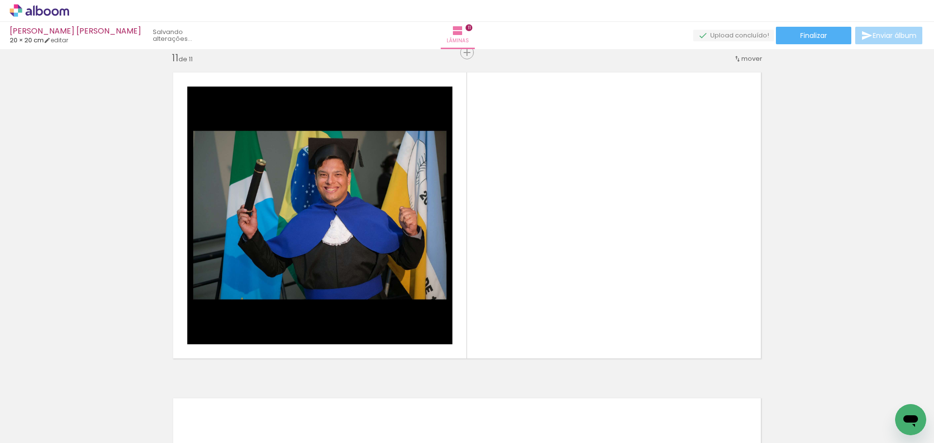
scroll to position [0, 456]
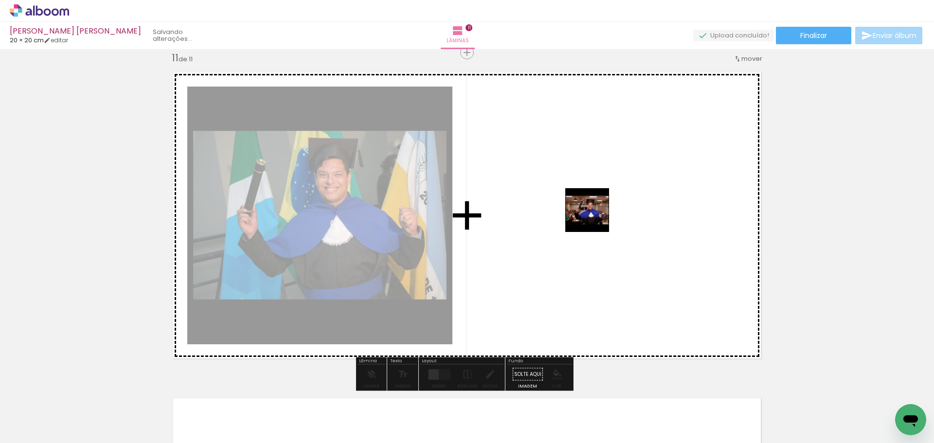
drag, startPoint x: 775, startPoint y: 408, endPoint x: 594, endPoint y: 215, distance: 264.6
click at [594, 215] on quentale-workspace at bounding box center [467, 221] width 934 height 443
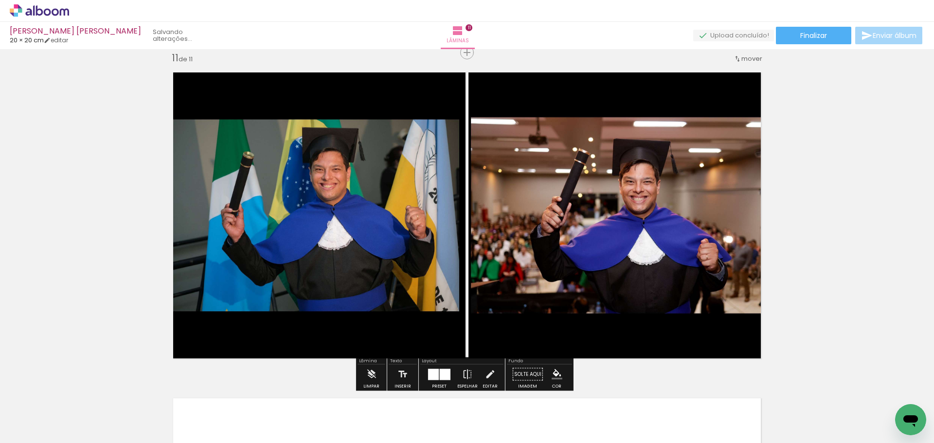
drag, startPoint x: 437, startPoint y: 383, endPoint x: 439, endPoint y: 376, distance: 6.8
click at [438, 383] on quentale-thumb at bounding box center [458, 410] width 54 height 56
click at [440, 373] on div at bounding box center [445, 374] width 11 height 11
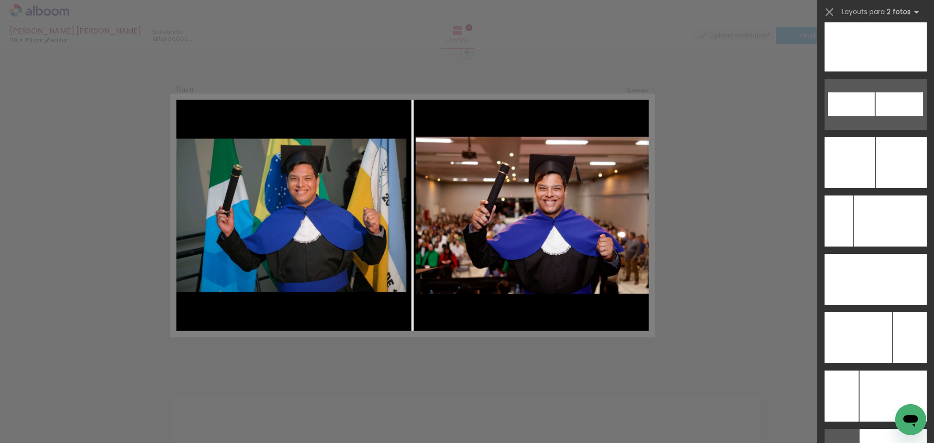
scroll to position [4348, 0]
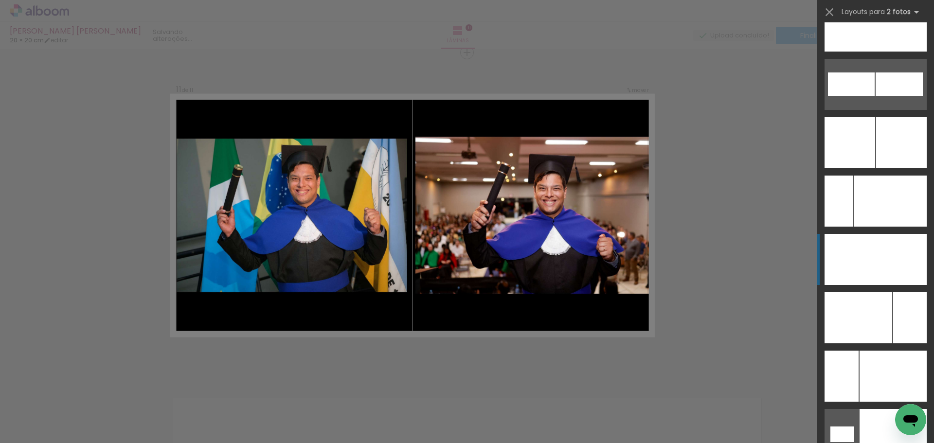
click at [891, 271] on div at bounding box center [900, 259] width 51 height 51
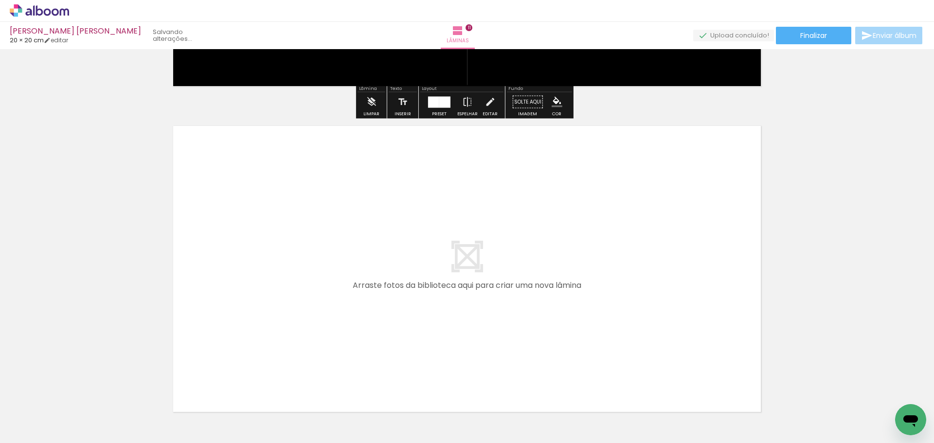
scroll to position [3611, 0]
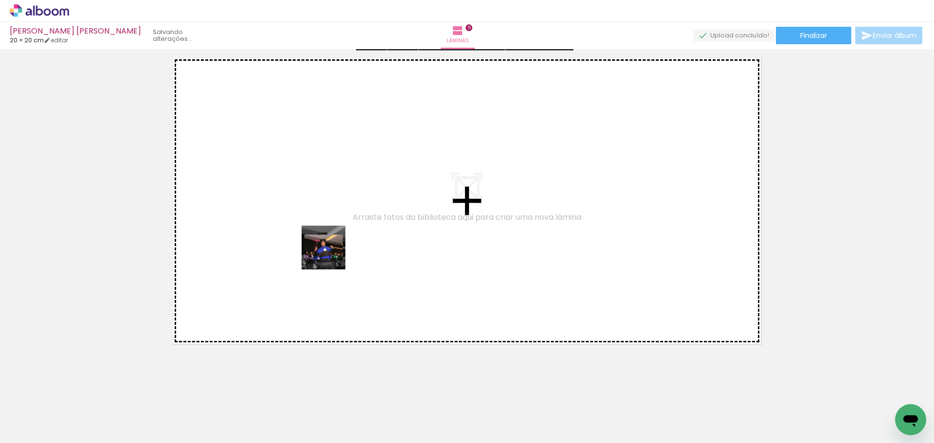
drag, startPoint x: 832, startPoint y: 424, endPoint x: 533, endPoint y: 361, distance: 305.1
click at [291, 232] on quentale-workspace at bounding box center [467, 221] width 934 height 443
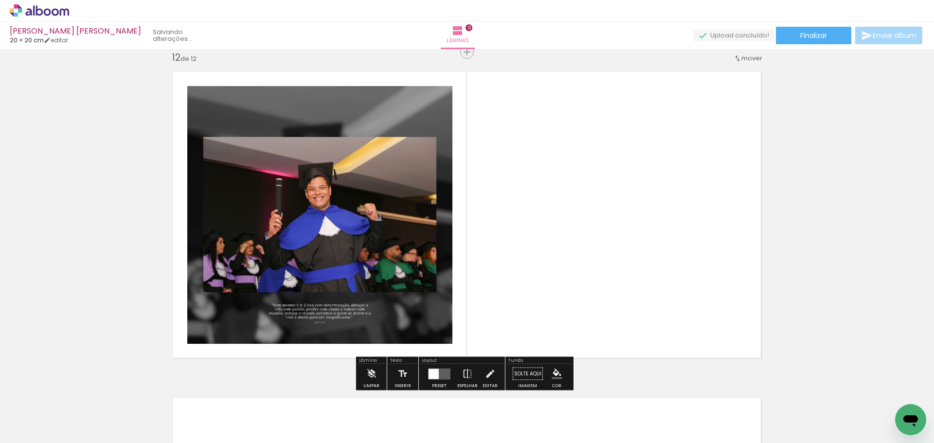
scroll to position [3597, 0]
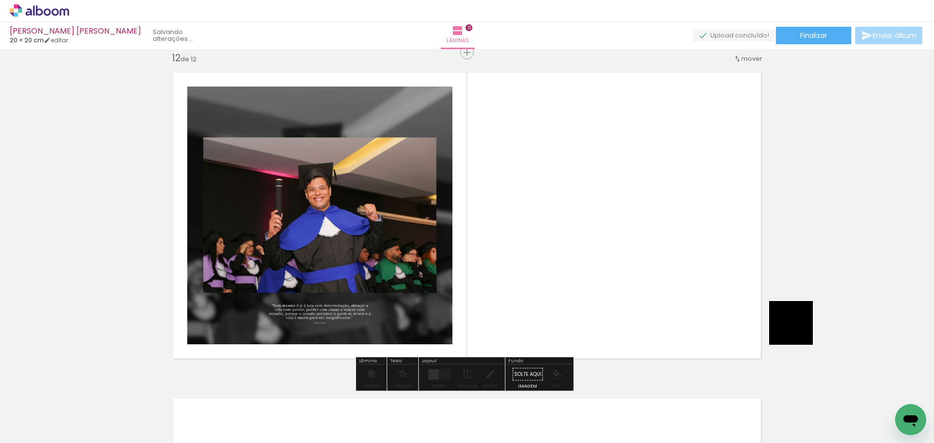
drag, startPoint x: 870, startPoint y: 383, endPoint x: 614, endPoint y: 215, distance: 305.6
click at [614, 215] on quentale-workspace at bounding box center [467, 221] width 934 height 443
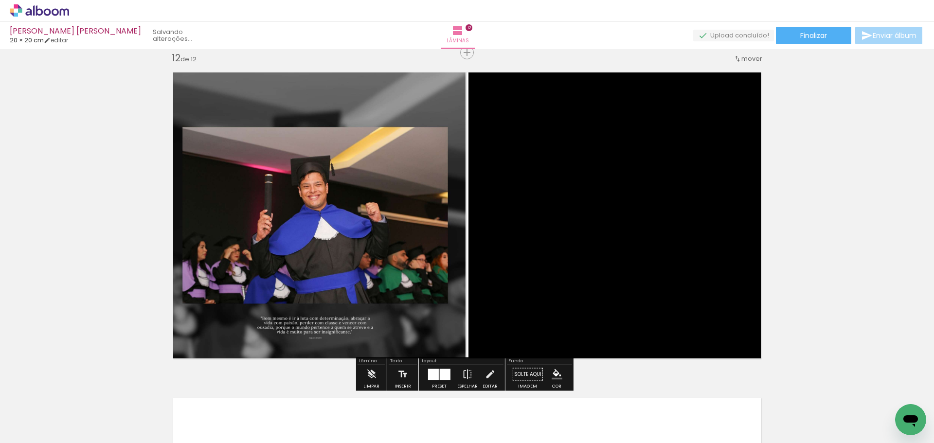
click at [437, 378] on quentale-layouter at bounding box center [439, 374] width 22 height 11
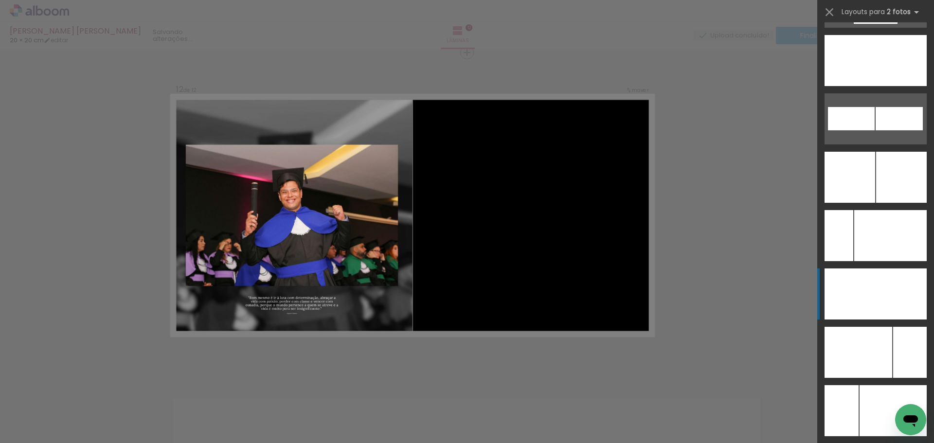
scroll to position [4339, 0]
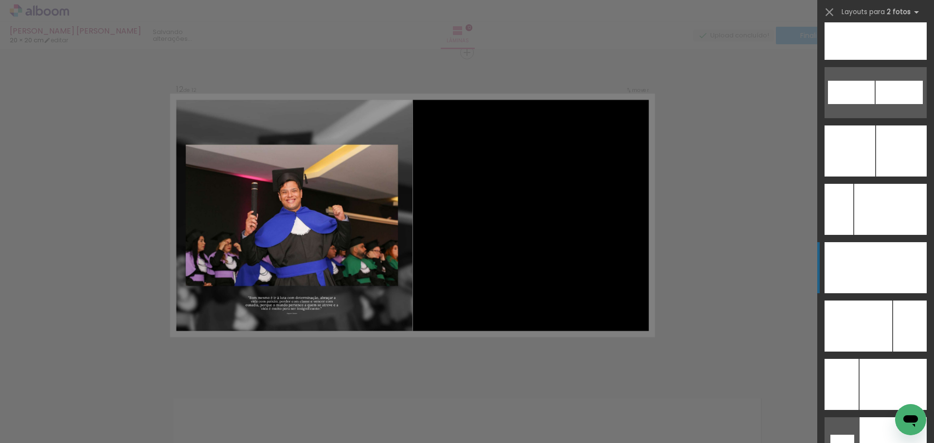
click at [883, 266] on div at bounding box center [900, 267] width 51 height 51
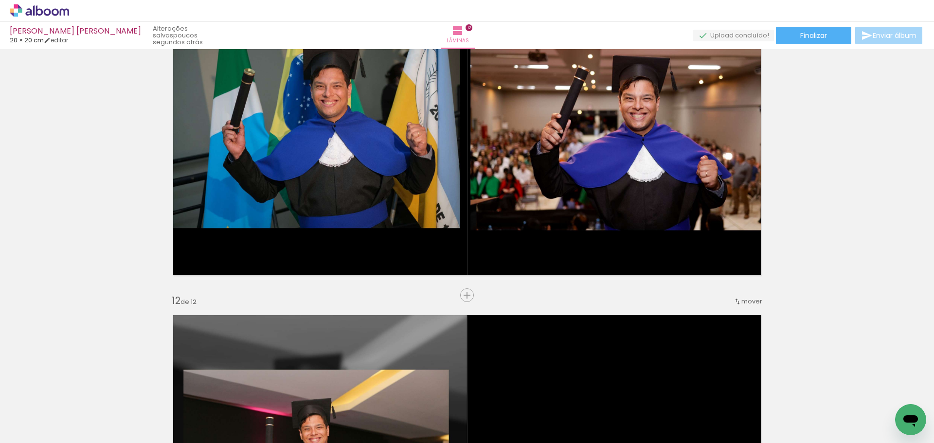
scroll to position [3354, 0]
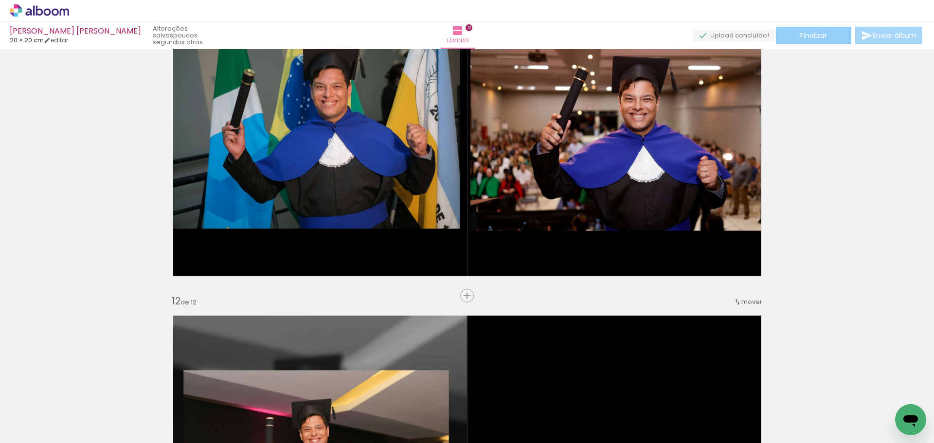
click at [825, 38] on paper-button "Finalizar" at bounding box center [813, 36] width 75 height 18
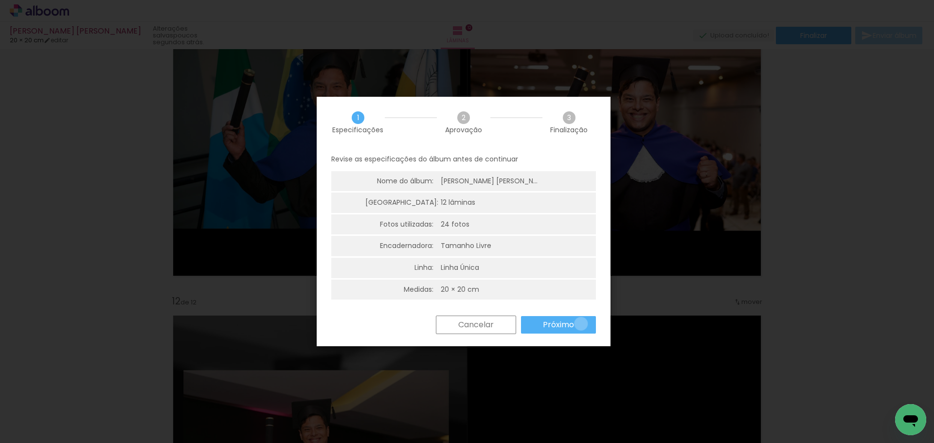
click at [581, 324] on paper-button "Próximo" at bounding box center [558, 325] width 75 height 18
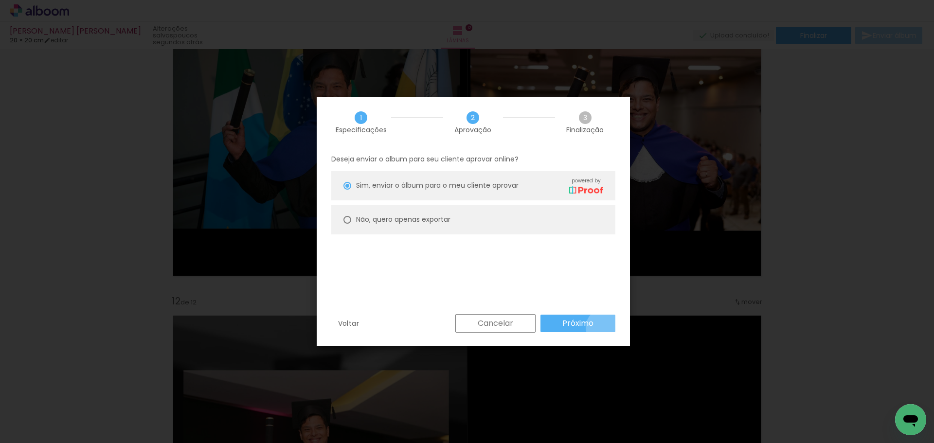
click at [605, 327] on paper-button "Próximo" at bounding box center [577, 324] width 75 height 18
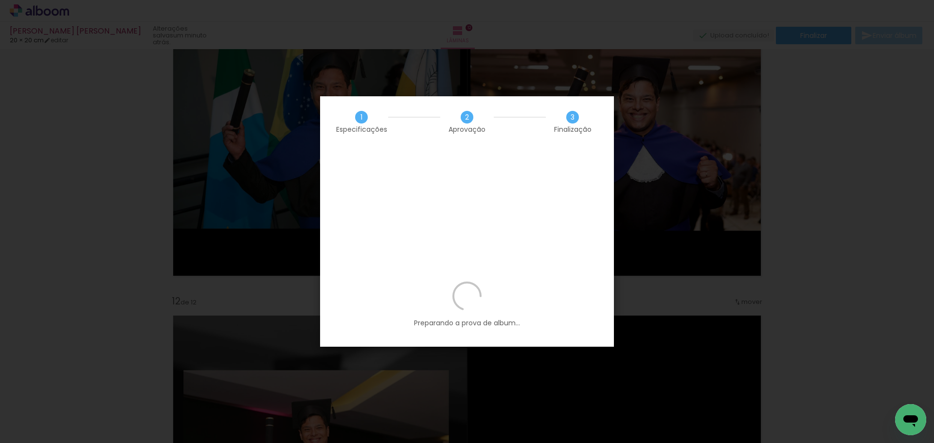
drag, startPoint x: 464, startPoint y: 116, endPoint x: 472, endPoint y: 116, distance: 7.8
click at [472, 116] on span "2" at bounding box center [467, 117] width 13 height 13
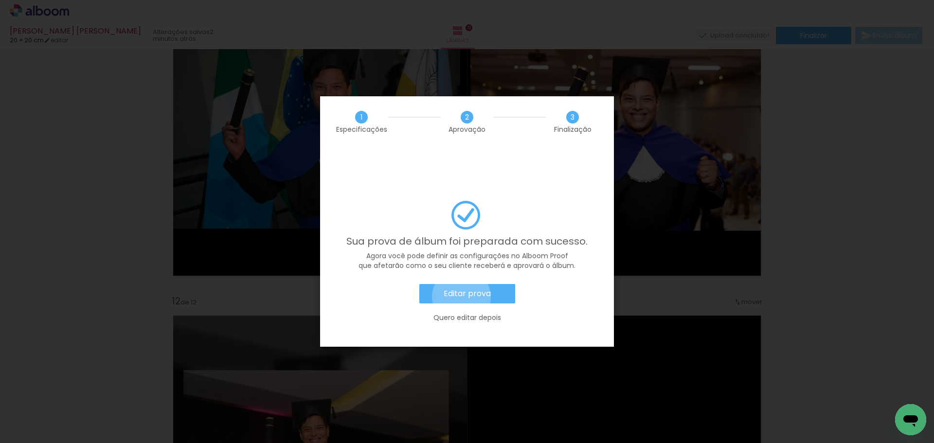
click at [0, 0] on slot "Editar prova" at bounding box center [0, 0] width 0 height 0
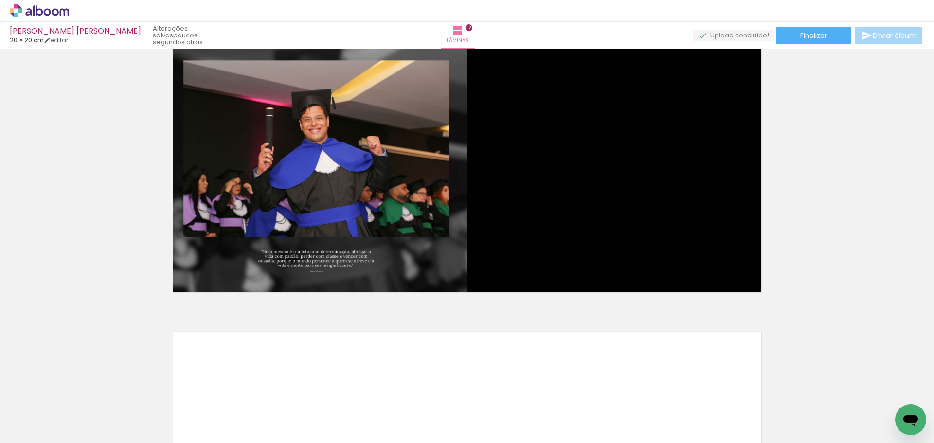
scroll to position [3664, 0]
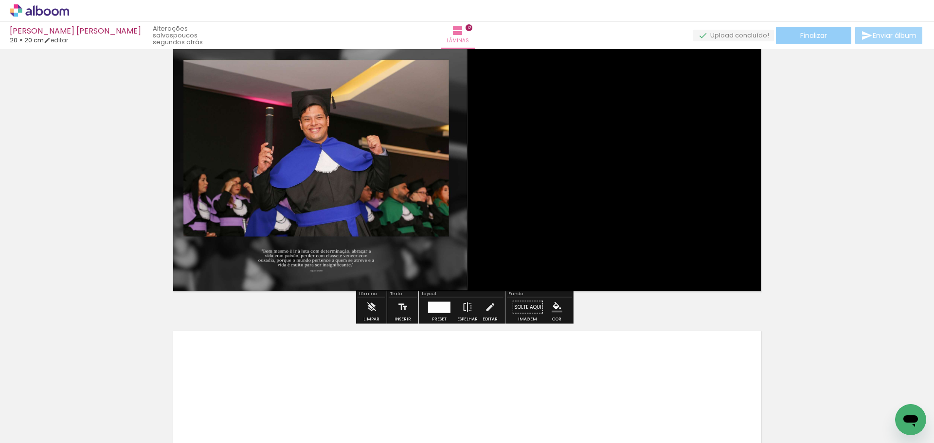
click at [806, 35] on span "Finalizar" at bounding box center [813, 35] width 27 height 7
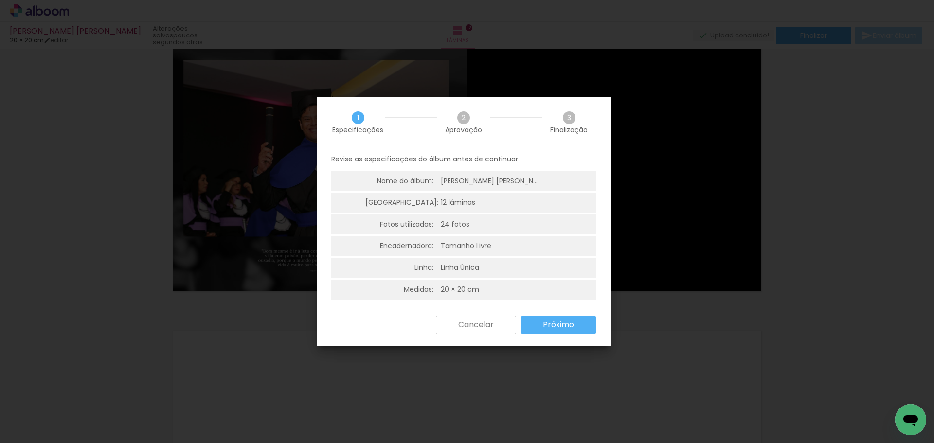
click at [575, 320] on paper-button "Próximo" at bounding box center [558, 325] width 75 height 18
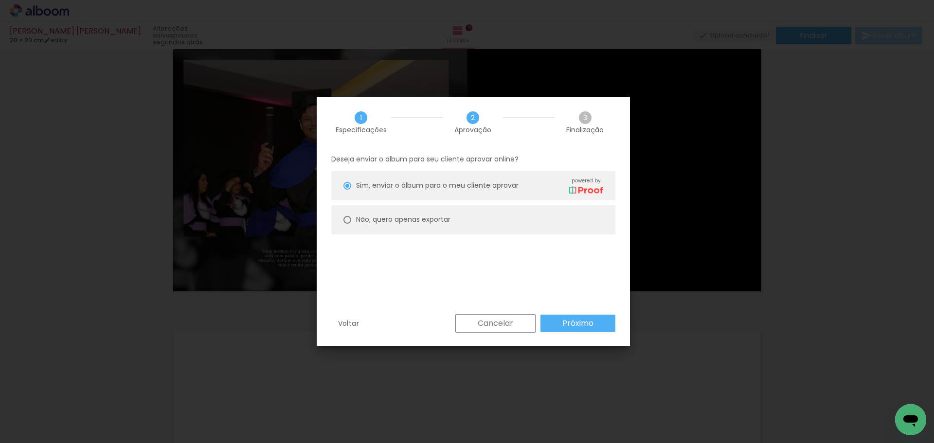
click at [0, 0] on slot "Próximo" at bounding box center [0, 0] width 0 height 0
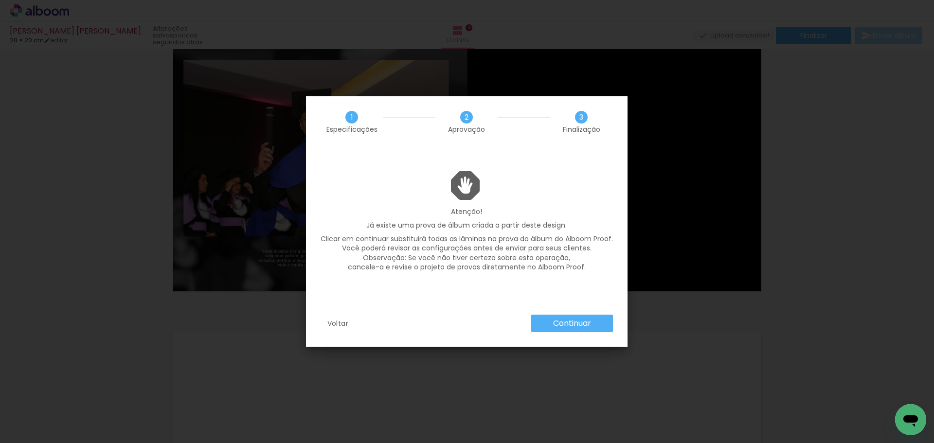
click at [0, 0] on slot "Continuar" at bounding box center [0, 0] width 0 height 0
